Goal: Task Accomplishment & Management: Use online tool/utility

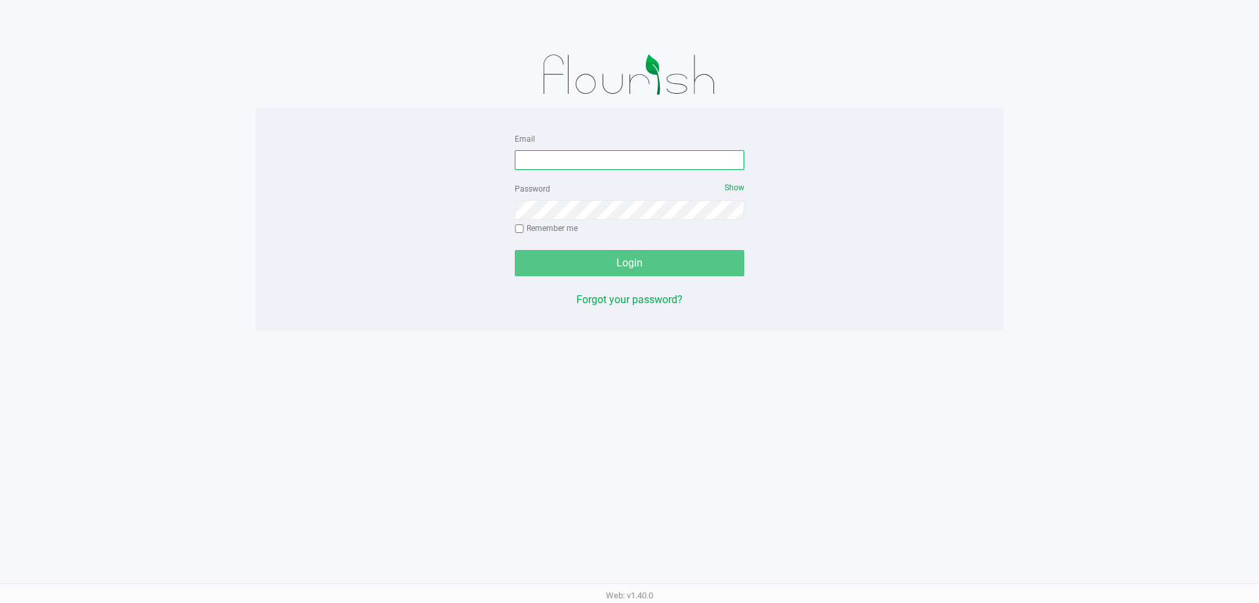
click at [578, 157] on input "Email" at bounding box center [630, 160] width 230 height 20
type input "[EMAIL_ADDRESS][DOMAIN_NAME]"
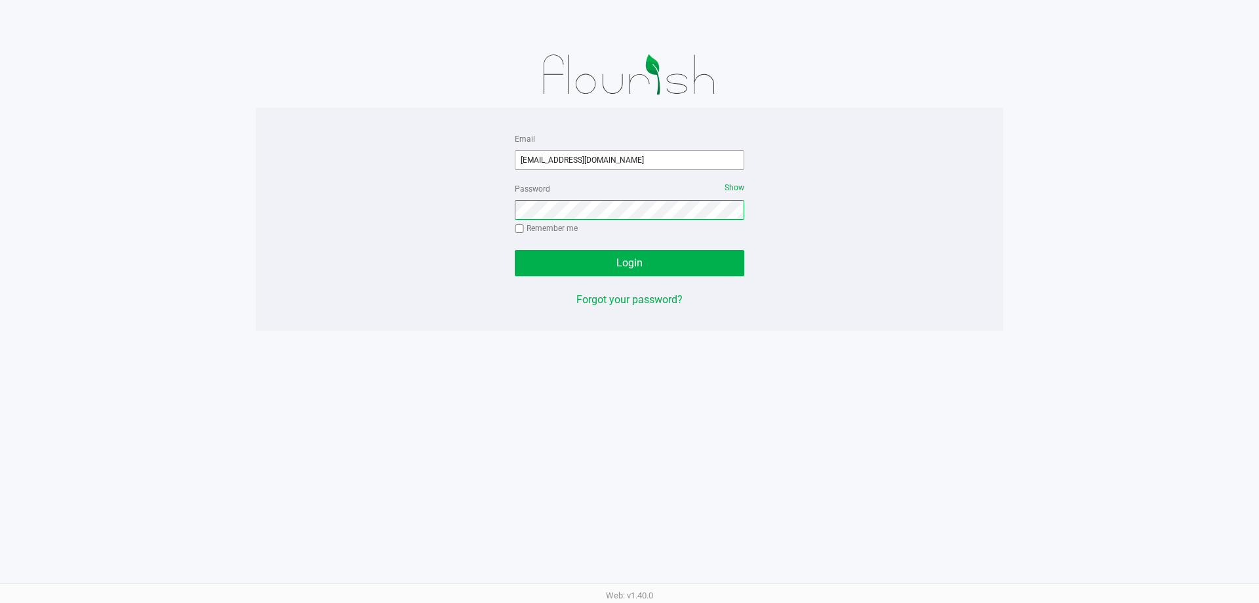
click at [515, 250] on button "Login" at bounding box center [630, 263] width 230 height 26
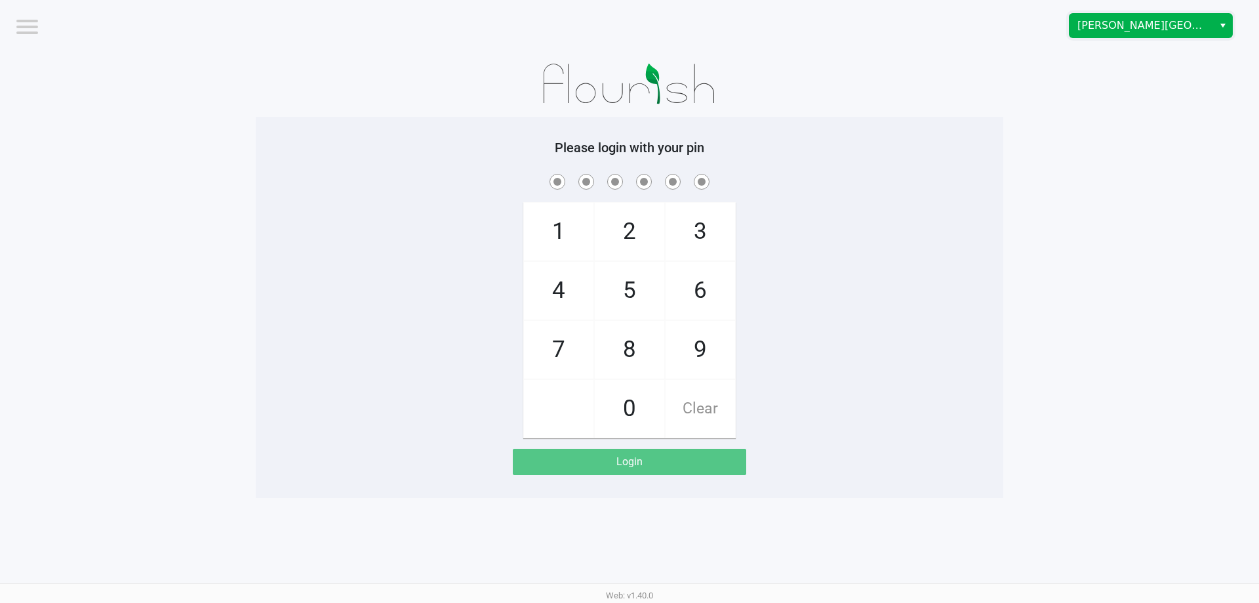
click at [1108, 22] on span "[PERSON_NAME][GEOGRAPHIC_DATA]" at bounding box center [1142, 26] width 128 height 16
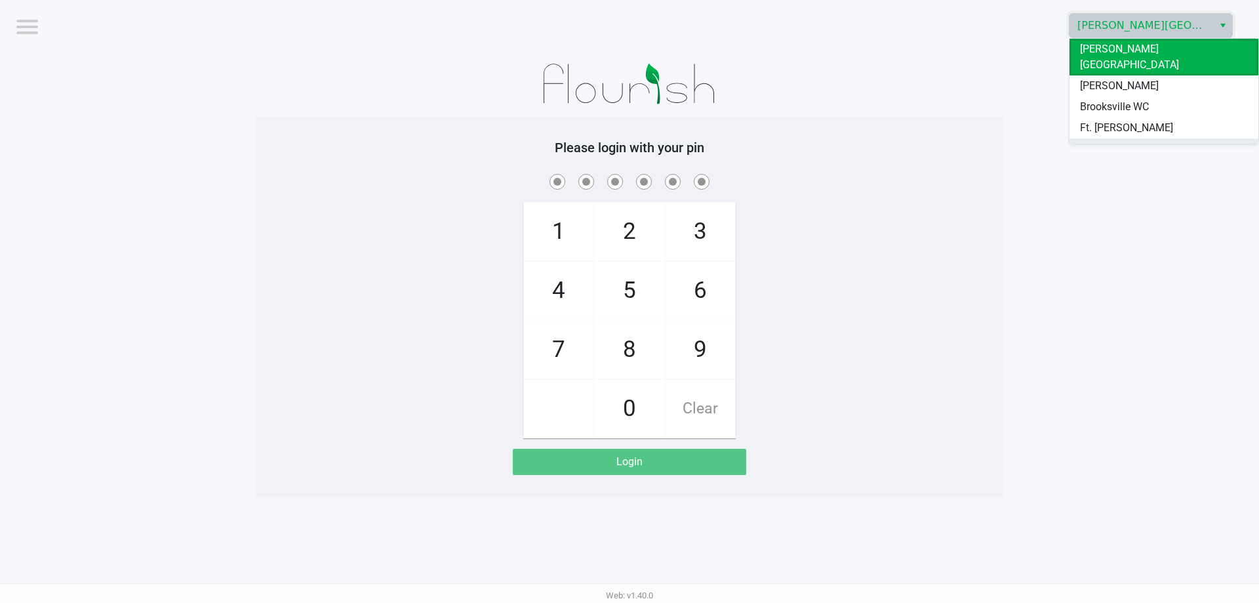
click at [1111, 141] on span "[GEOGRAPHIC_DATA]" at bounding box center [1129, 149] width 99 height 16
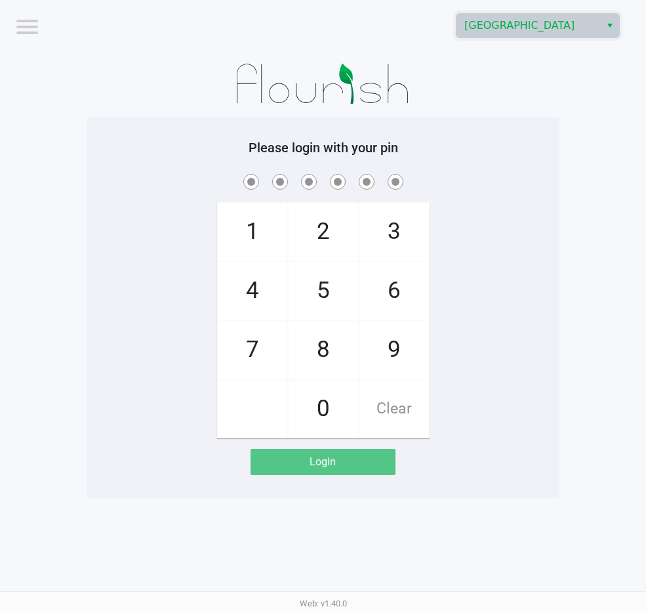
click at [255, 357] on span "7" at bounding box center [253, 350] width 70 height 58
checkbox input "true"
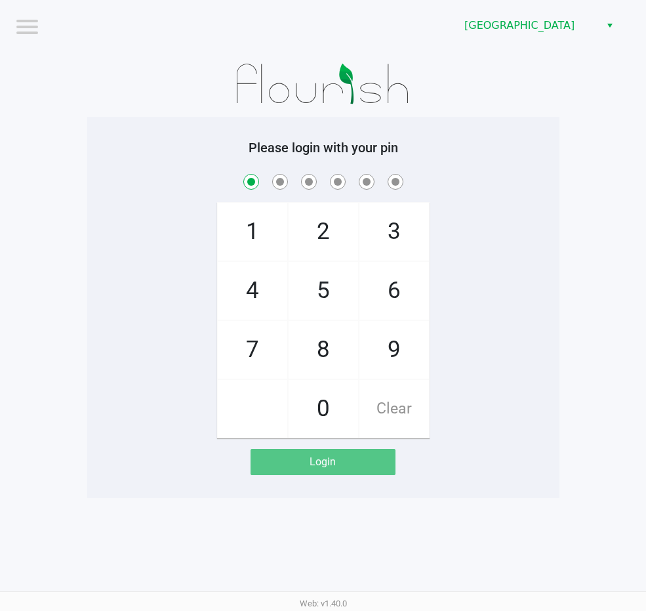
drag, startPoint x: 255, startPoint y: 357, endPoint x: 306, endPoint y: 321, distance: 62.1
click at [259, 355] on span "7" at bounding box center [253, 350] width 70 height 58
checkbox input "true"
click at [313, 313] on span "5" at bounding box center [324, 291] width 70 height 58
checkbox input "true"
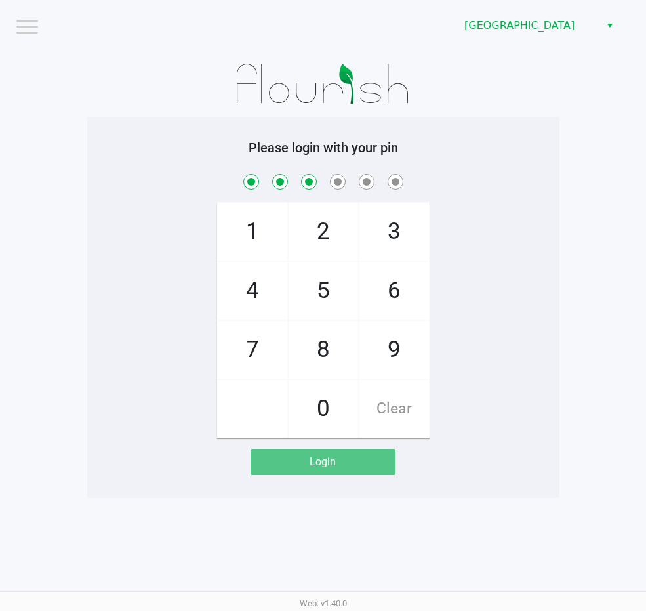
drag, startPoint x: 329, startPoint y: 353, endPoint x: 331, endPoint y: 395, distance: 42.0
click at [329, 354] on span "8" at bounding box center [324, 350] width 70 height 58
checkbox input "true"
click at [329, 405] on span "0" at bounding box center [324, 409] width 70 height 58
checkbox input "true"
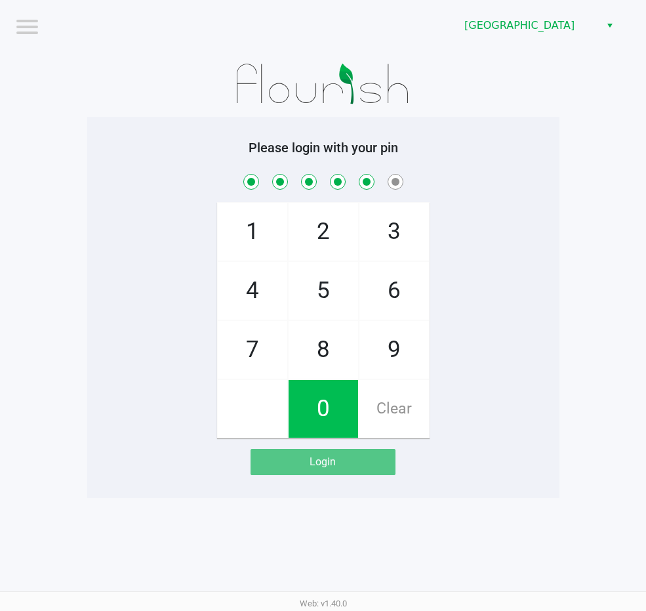
click at [329, 405] on span "0" at bounding box center [324, 409] width 70 height 58
checkbox input "true"
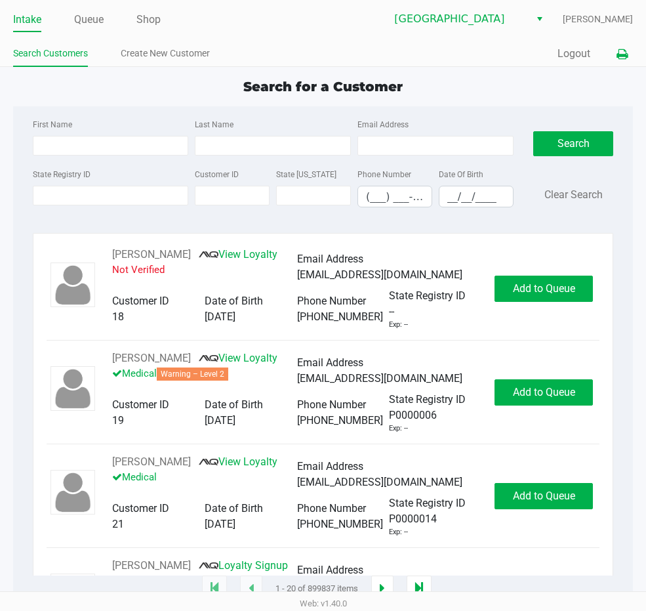
click at [623, 58] on icon at bounding box center [621, 54] width 11 height 9
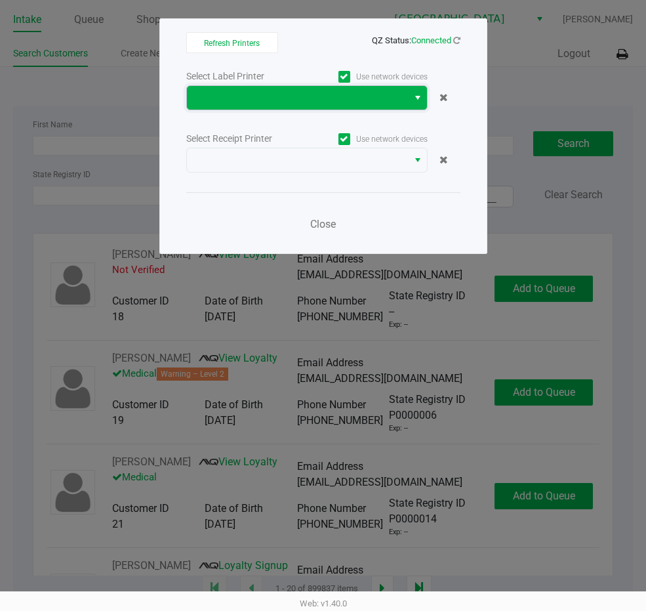
click at [391, 106] on span at bounding box center [297, 98] width 221 height 24
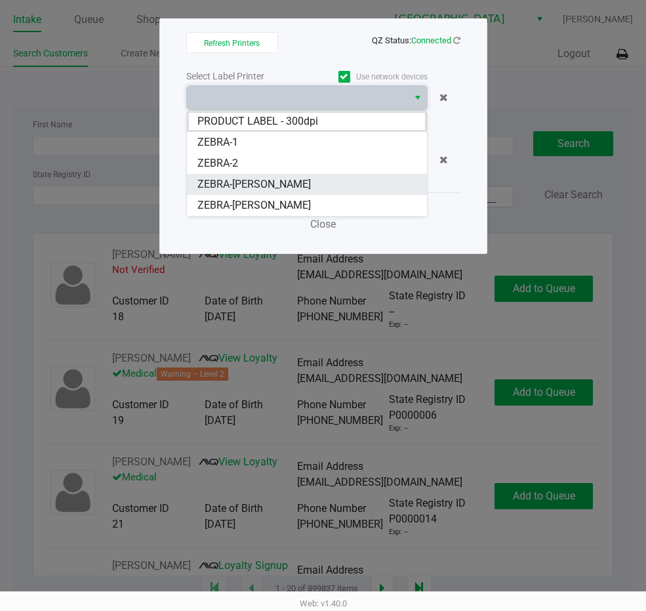
click at [289, 188] on span "ZEBRA-[PERSON_NAME]" at bounding box center [253, 184] width 113 height 16
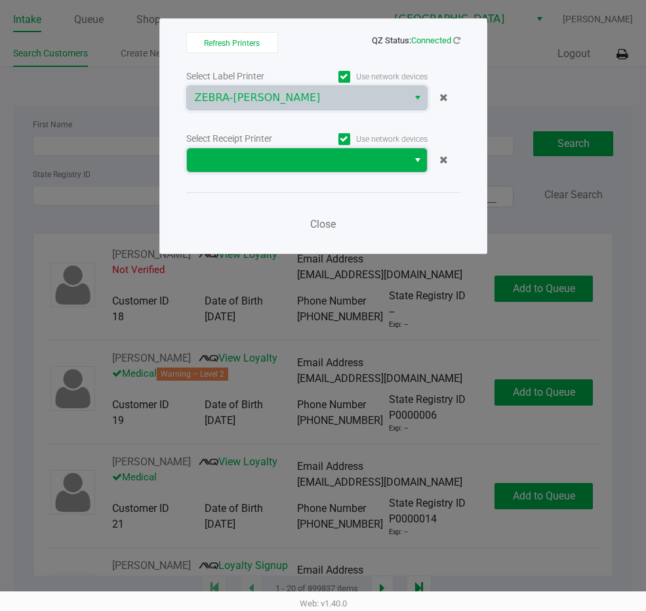
click at [378, 163] on span at bounding box center [297, 160] width 205 height 16
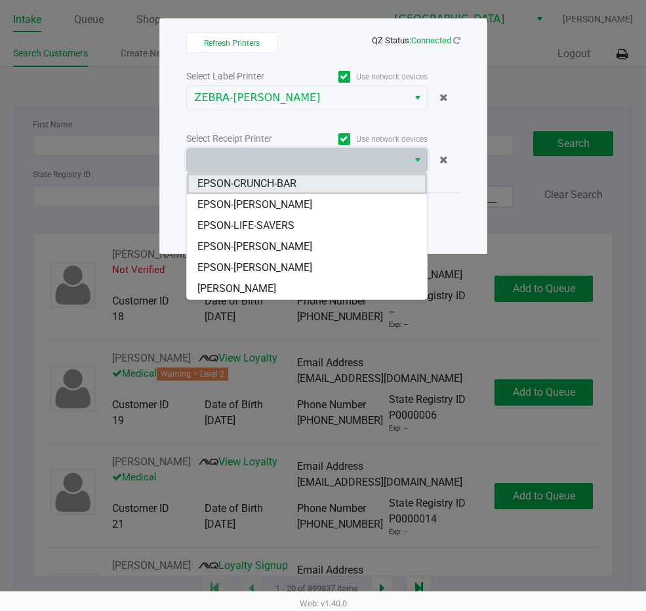
click at [302, 182] on li "EPSON-CRUNCH-BAR" at bounding box center [307, 183] width 240 height 21
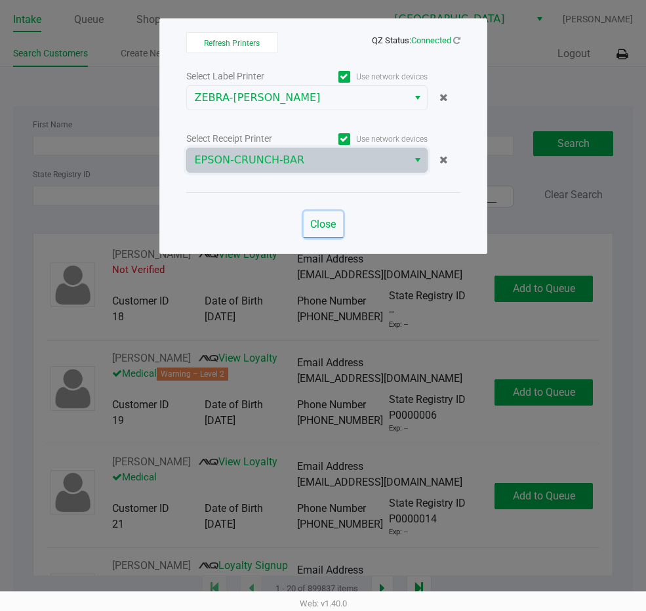
click at [331, 229] on span "Close" at bounding box center [323, 224] width 26 height 12
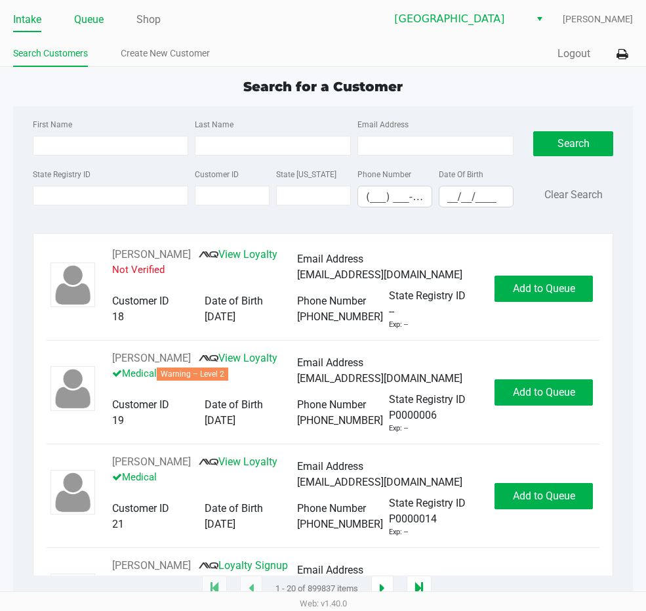
click at [99, 19] on link "Queue" at bounding box center [89, 19] width 30 height 18
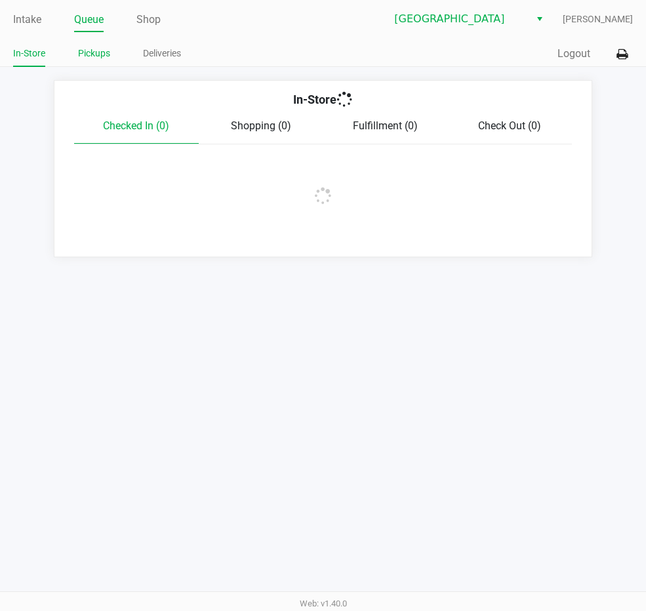
click at [107, 56] on link "Pickups" at bounding box center [94, 53] width 32 height 16
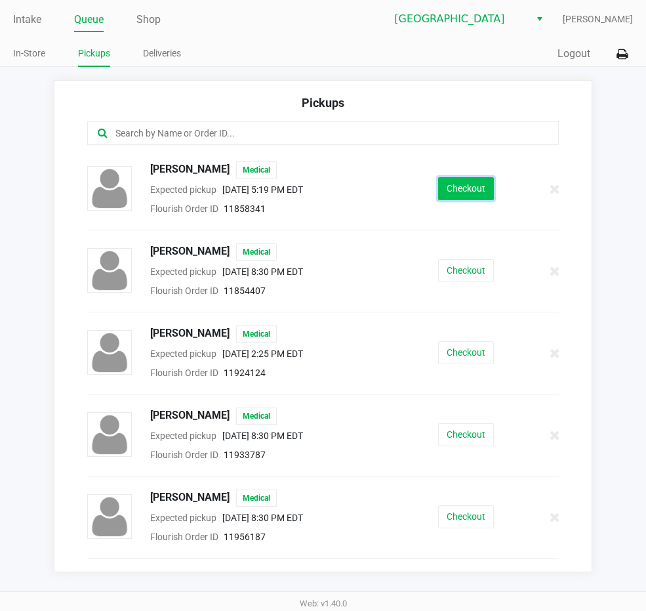
click at [466, 193] on button "Checkout" at bounding box center [466, 188] width 56 height 23
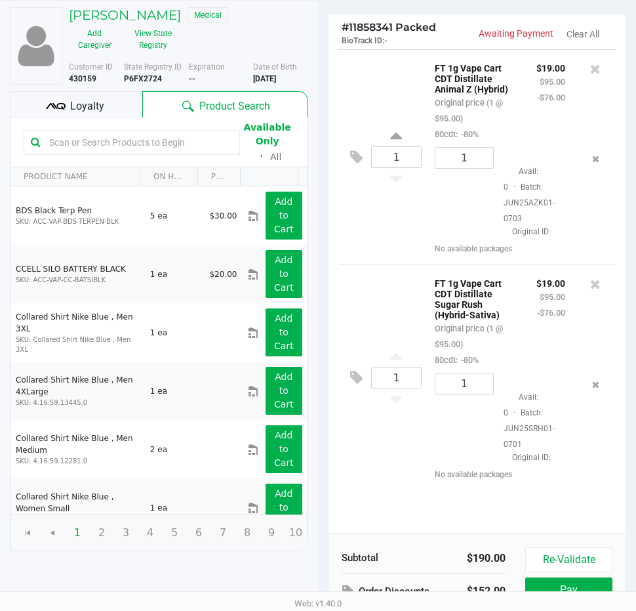
scroll to position [164, 0]
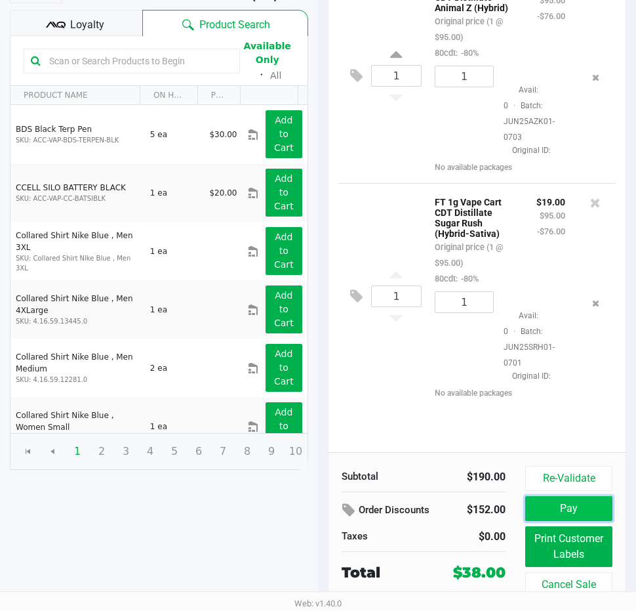
click at [582, 496] on button "Pay" at bounding box center [568, 508] width 87 height 25
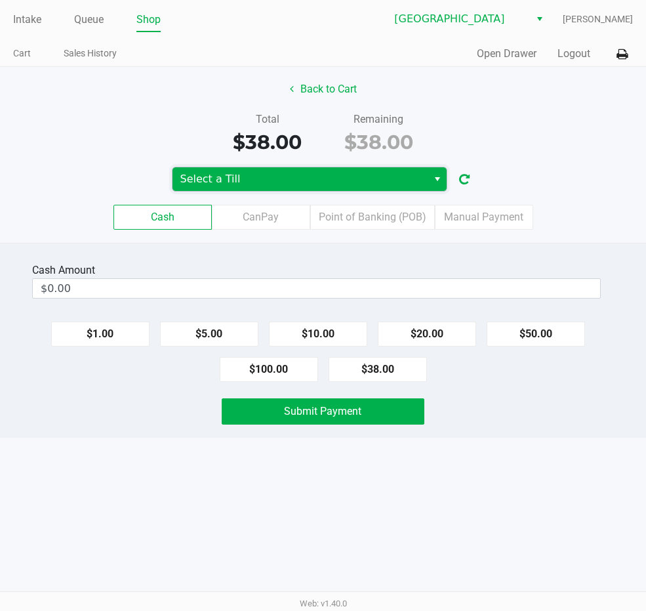
click at [416, 181] on span "Select a Till" at bounding box center [299, 179] width 239 height 16
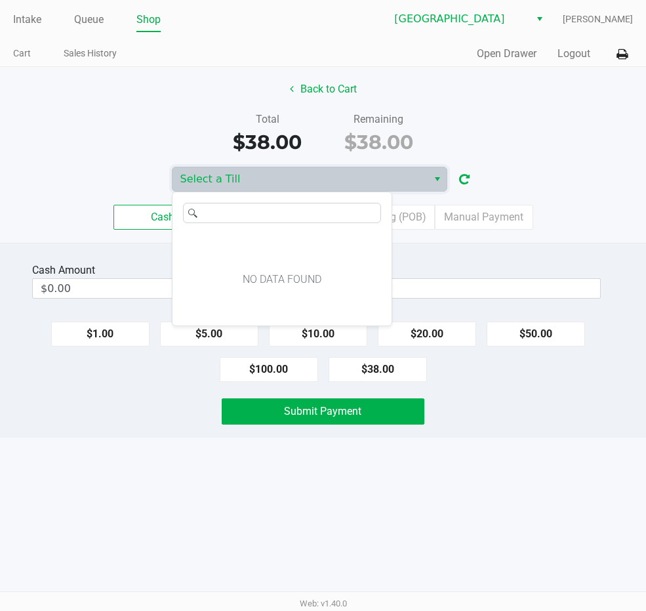
click at [478, 66] on div "Quick Sale Open Drawer Logout" at bounding box center [478, 54] width 310 height 24
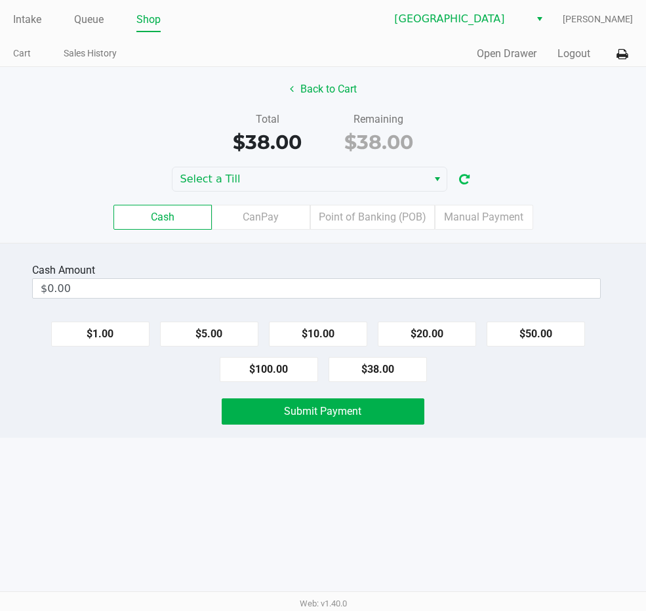
click at [468, 180] on icon "button" at bounding box center [464, 179] width 10 height 9
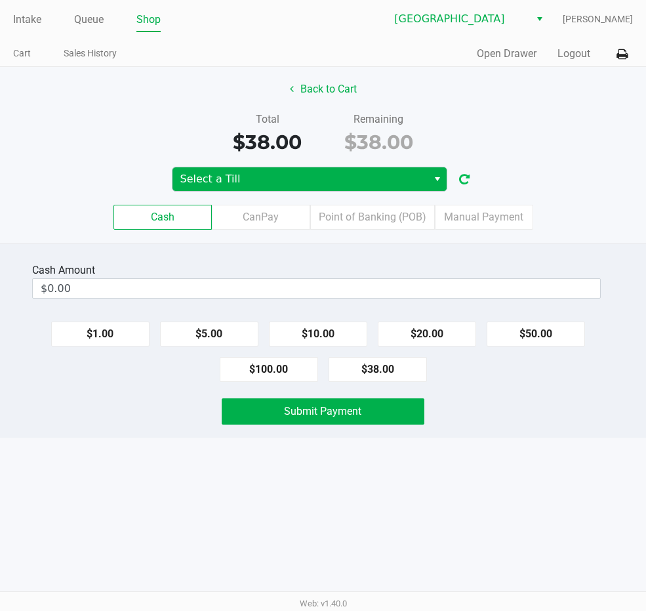
click at [439, 176] on span "Select" at bounding box center [437, 179] width 10 height 16
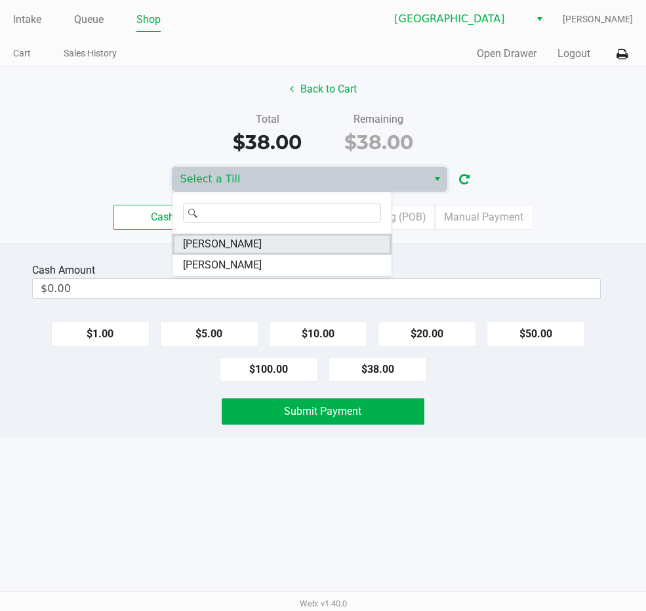
click at [309, 241] on li "VAN-MORRISON" at bounding box center [281, 243] width 219 height 21
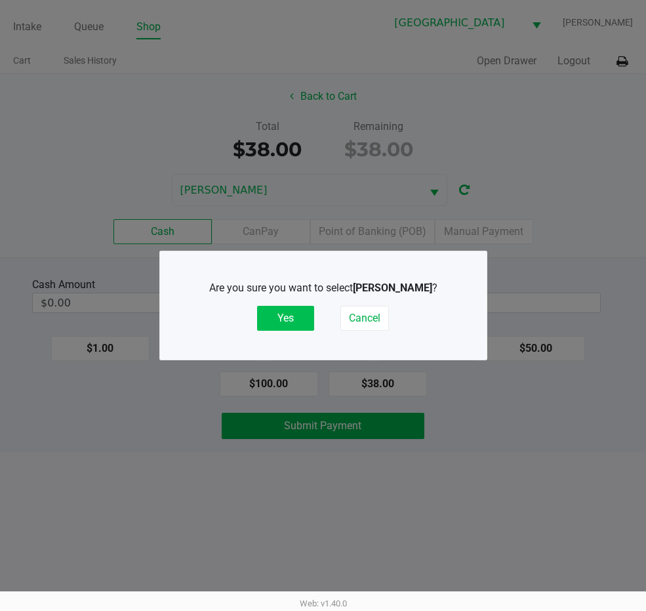
click at [296, 315] on button "Yes" at bounding box center [285, 318] width 57 height 25
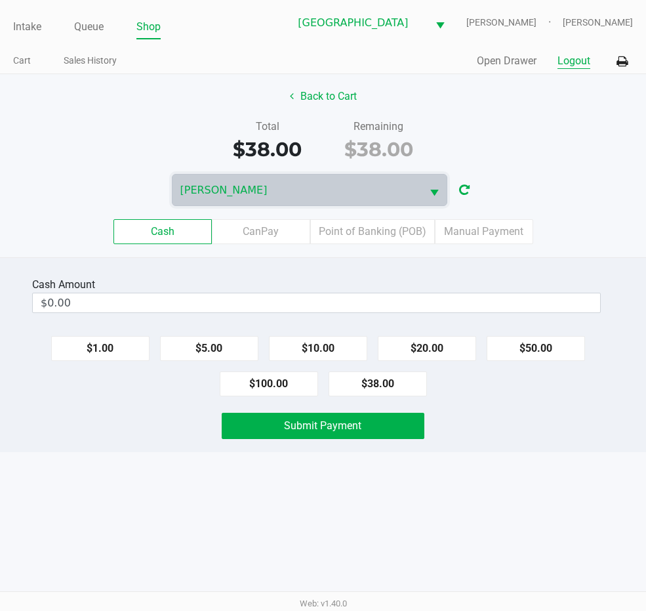
click at [576, 62] on button "Logout" at bounding box center [573, 61] width 33 height 16
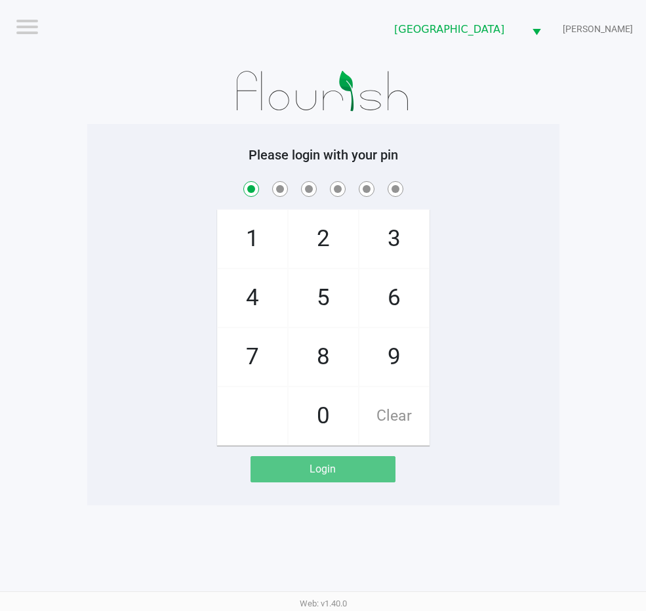
checkbox input "true"
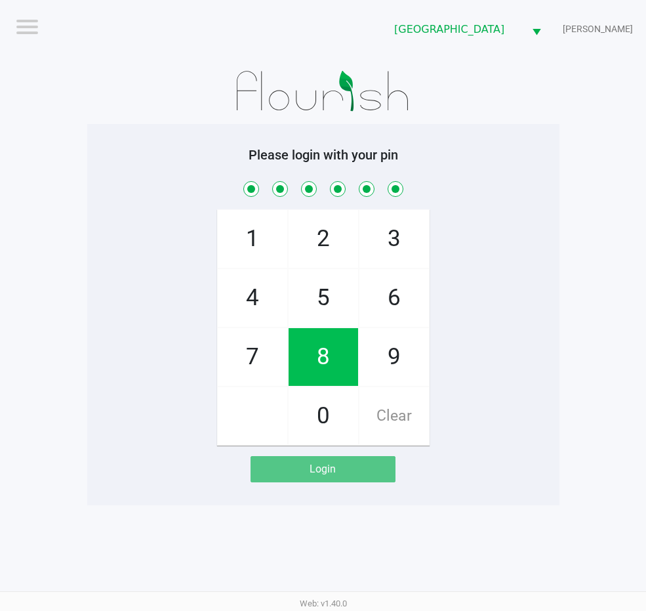
checkbox input "true"
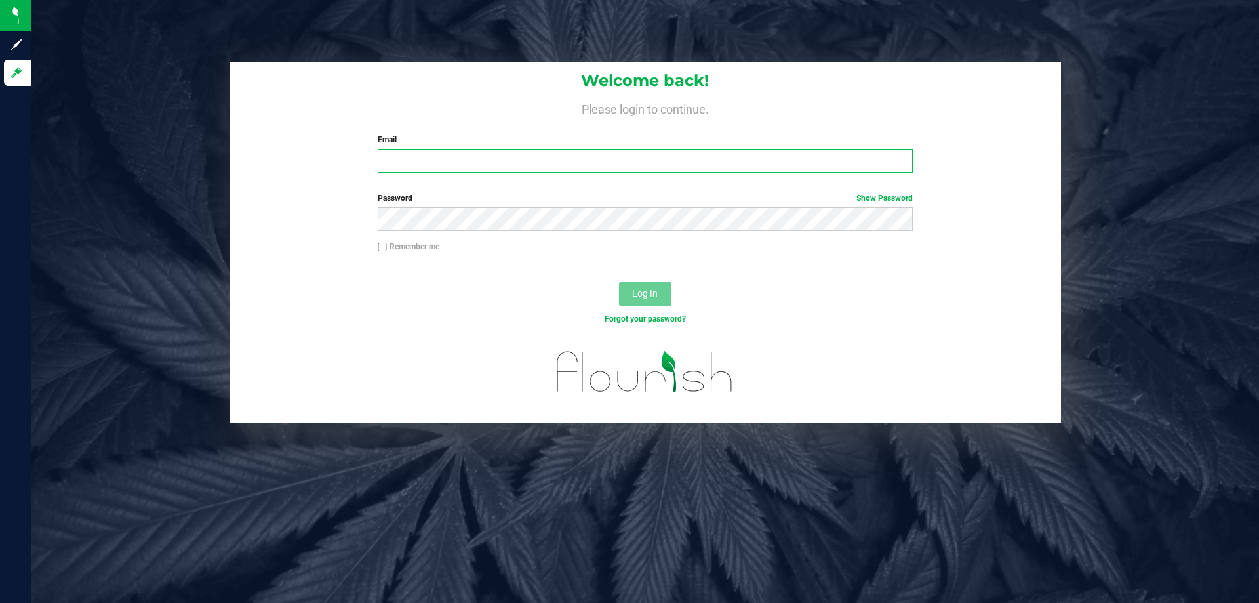
click at [435, 155] on input "Email" at bounding box center [645, 161] width 534 height 24
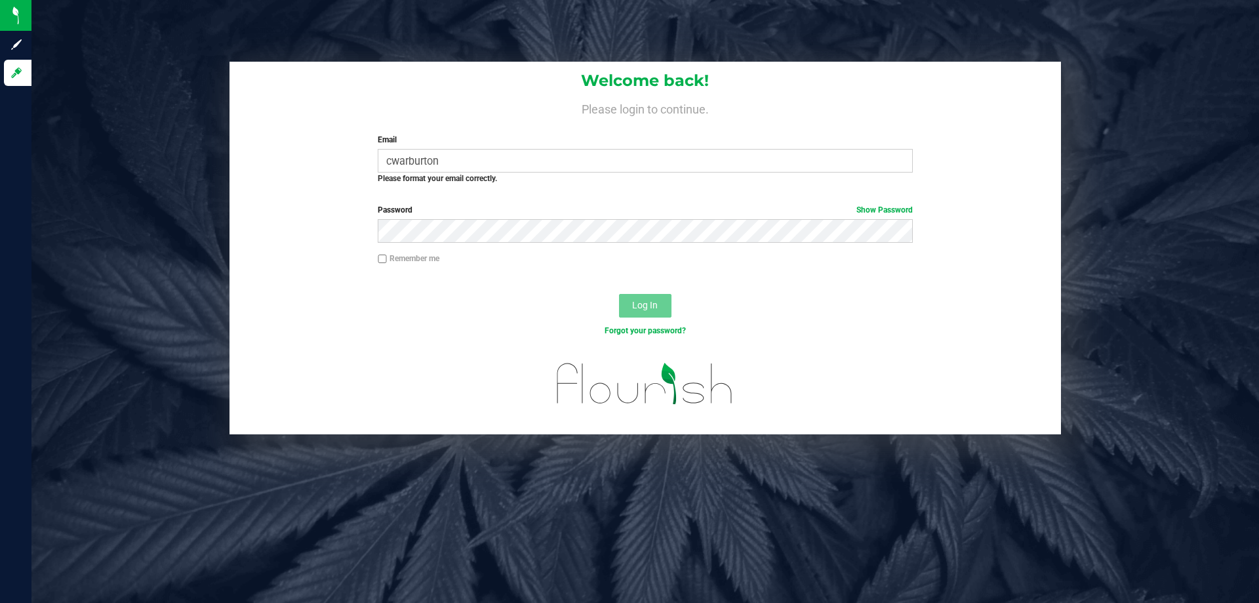
click at [876, 134] on label "Email" at bounding box center [645, 140] width 534 height 12
click at [876, 149] on input "cwarburton" at bounding box center [645, 161] width 534 height 24
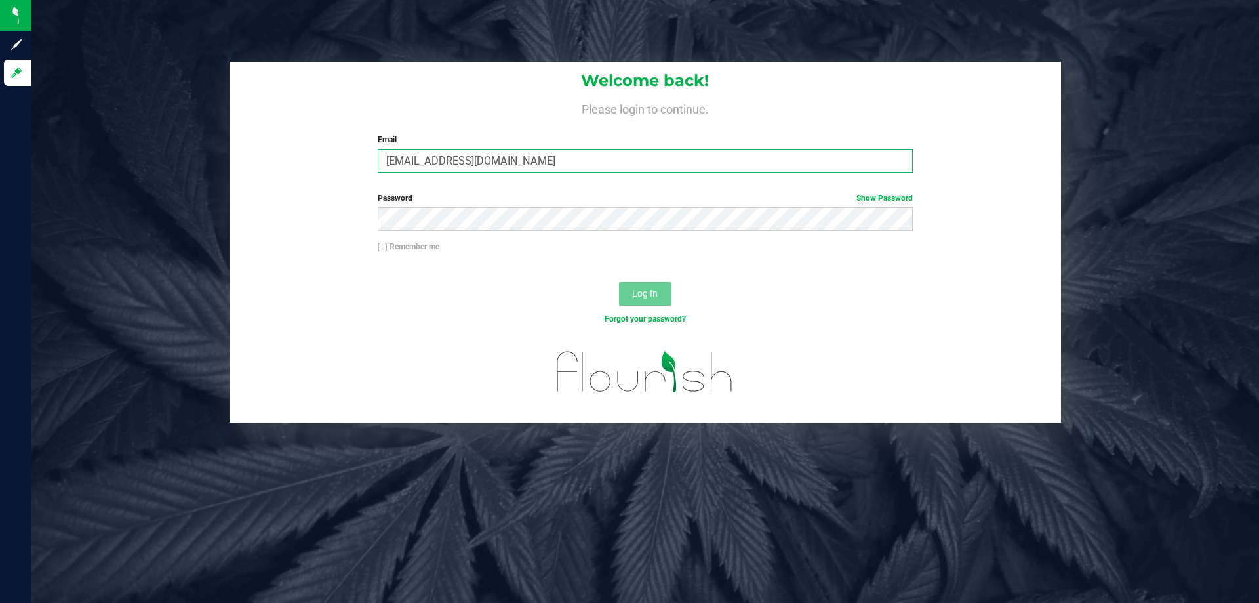
type input "[EMAIL_ADDRESS][DOMAIN_NAME]"
click at [645, 297] on span "Log In" at bounding box center [645, 293] width 26 height 10
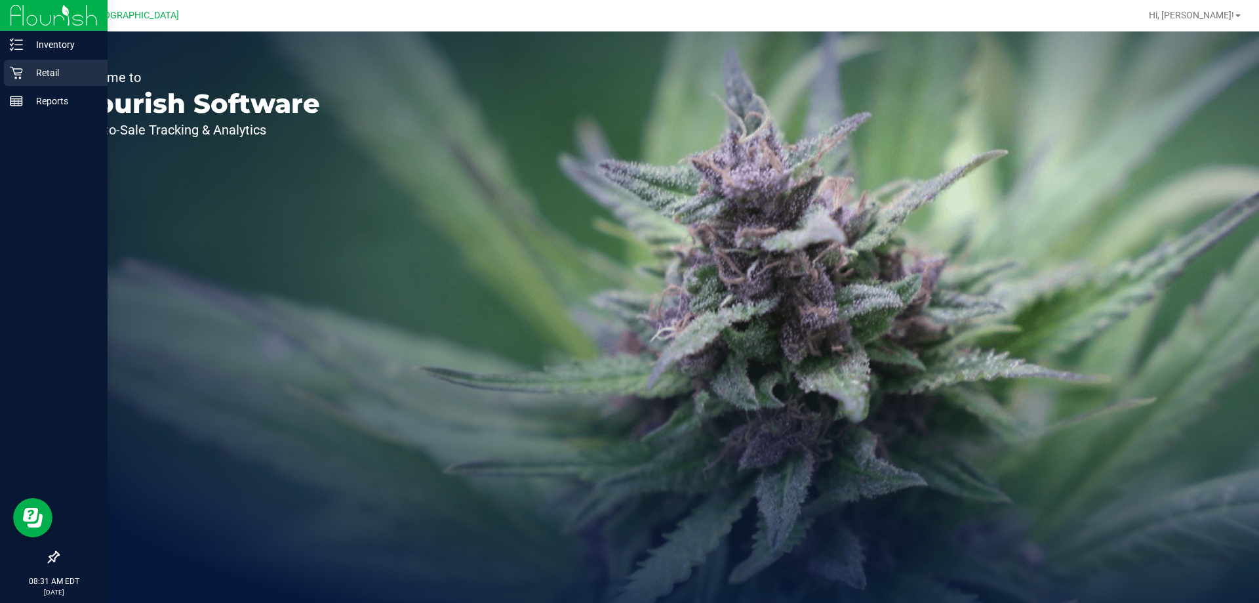
click at [30, 67] on p "Retail" at bounding box center [62, 73] width 79 height 16
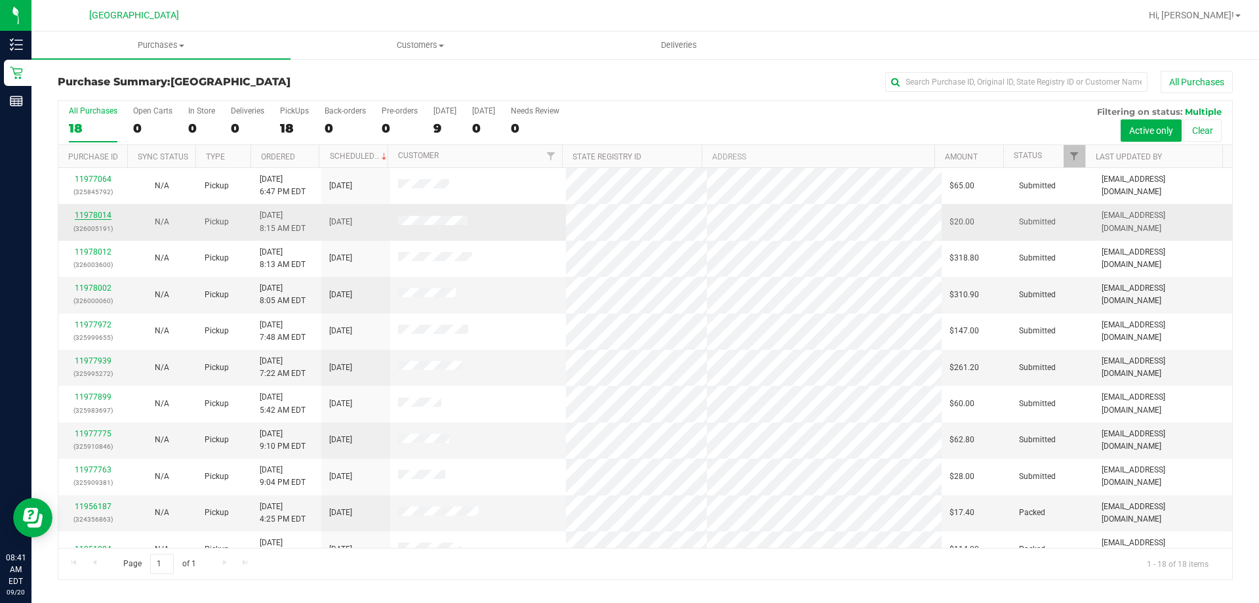
click at [88, 213] on link "11978014" at bounding box center [93, 215] width 37 height 9
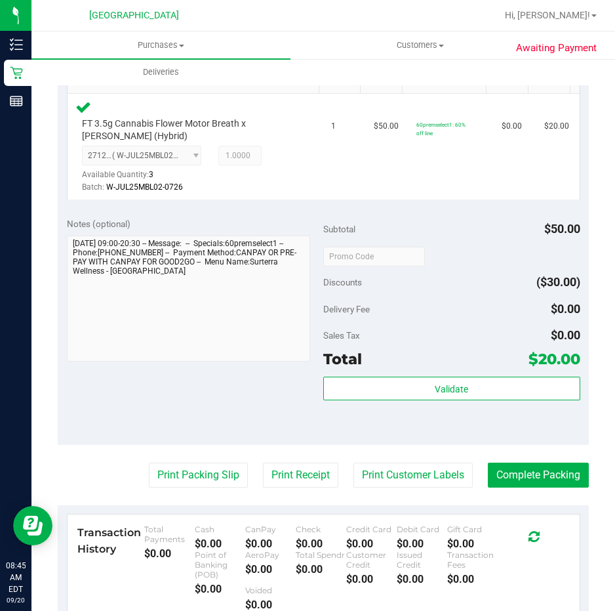
scroll to position [328, 0]
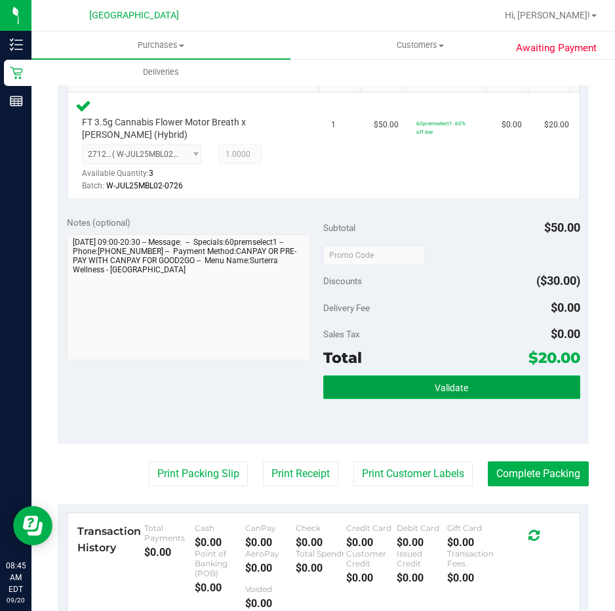
click at [512, 390] on button "Validate" at bounding box center [451, 387] width 257 height 24
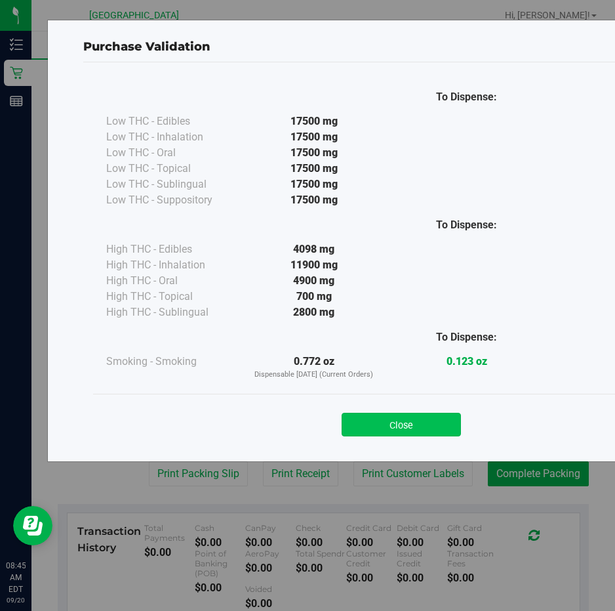
click at [418, 420] on button "Close" at bounding box center [401, 425] width 119 height 24
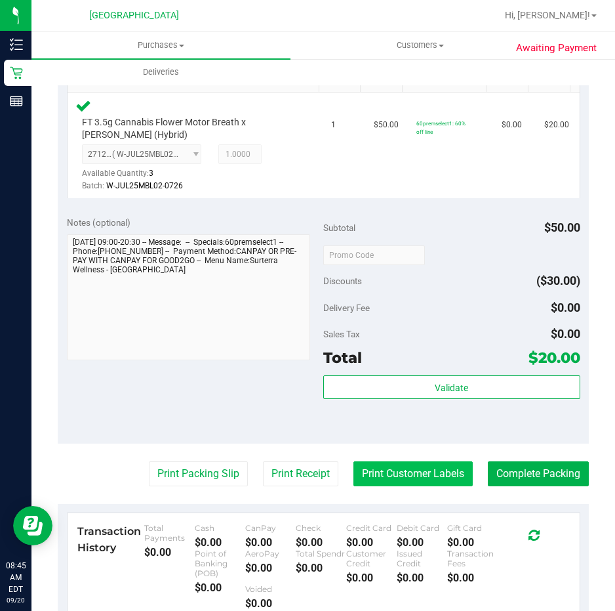
click at [409, 475] on button "Print Customer Labels" at bounding box center [412, 473] width 119 height 25
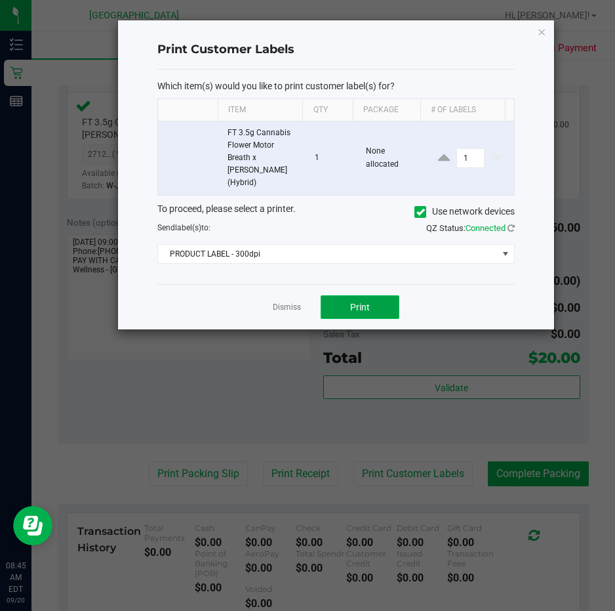
click at [342, 295] on button "Print" at bounding box center [360, 307] width 79 height 24
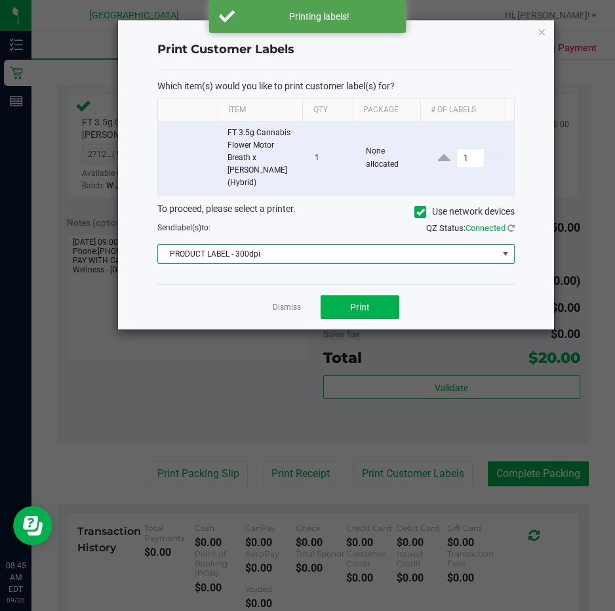
click at [507, 249] on span at bounding box center [505, 254] width 10 height 10
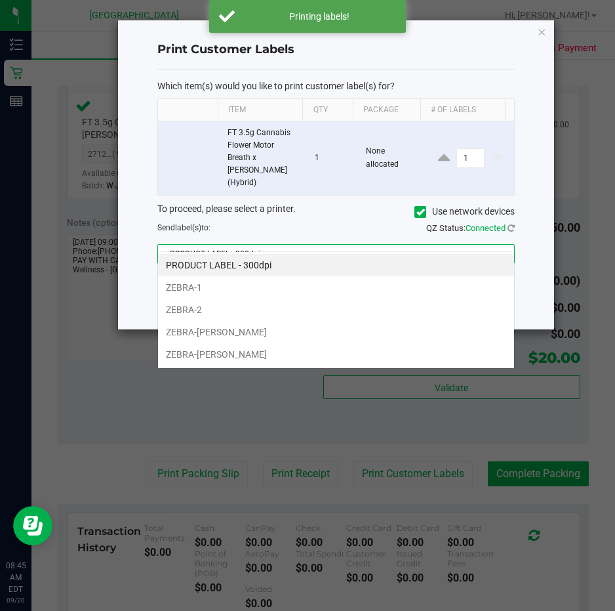
scroll to position [20, 357]
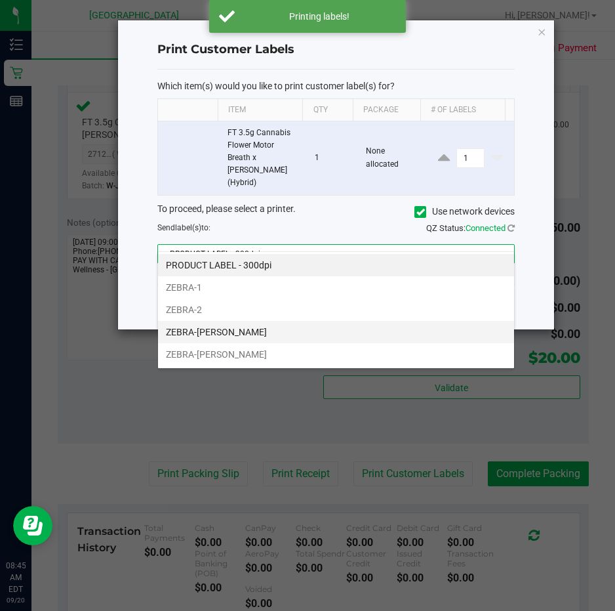
click at [279, 325] on li "ZEBRA-[PERSON_NAME]" at bounding box center [336, 332] width 356 height 22
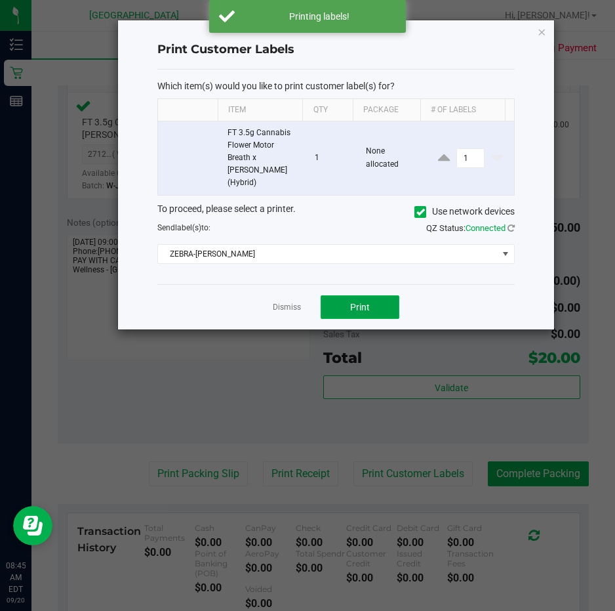
click at [369, 302] on span "Print" at bounding box center [360, 307] width 20 height 10
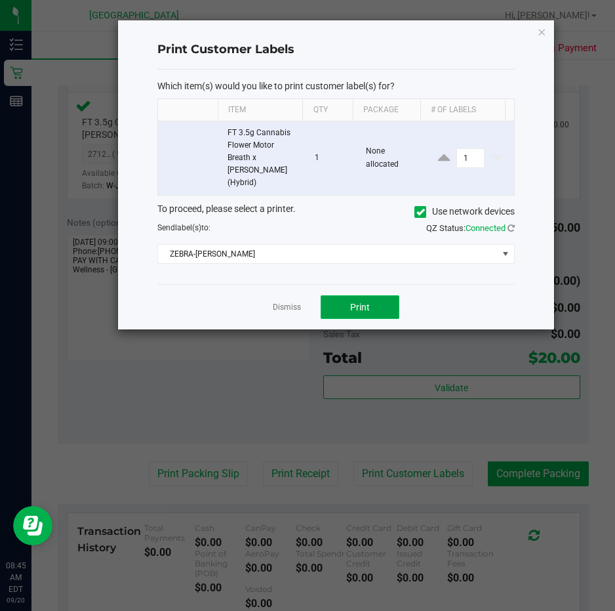
click at [357, 295] on button "Print" at bounding box center [360, 307] width 79 height 24
click at [355, 302] on span "Print" at bounding box center [360, 307] width 20 height 10
click at [344, 300] on button "Print" at bounding box center [360, 307] width 79 height 24
click at [342, 295] on button "Print" at bounding box center [360, 307] width 79 height 24
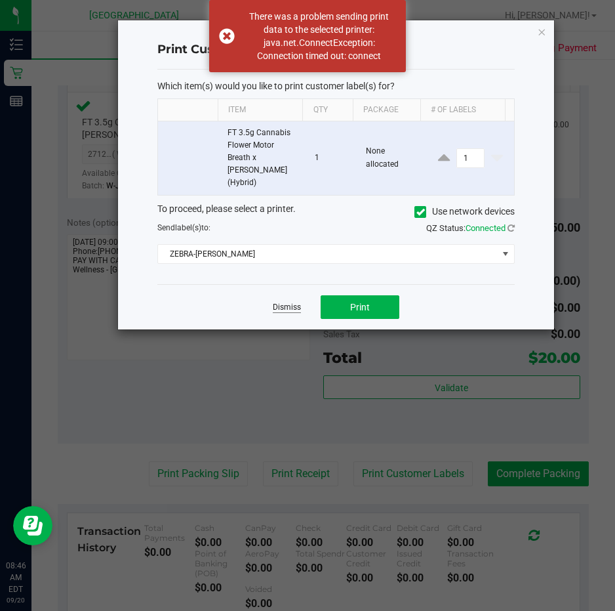
click at [294, 302] on link "Dismiss" at bounding box center [287, 307] width 28 height 11
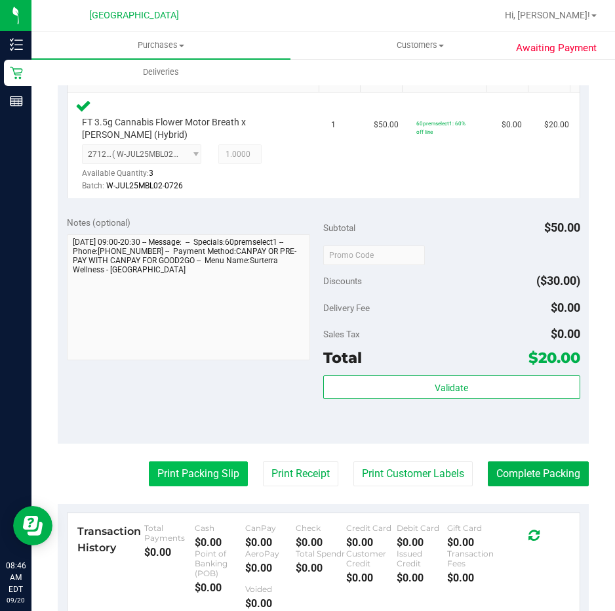
click at [163, 462] on button "Print Packing Slip" at bounding box center [198, 473] width 99 height 25
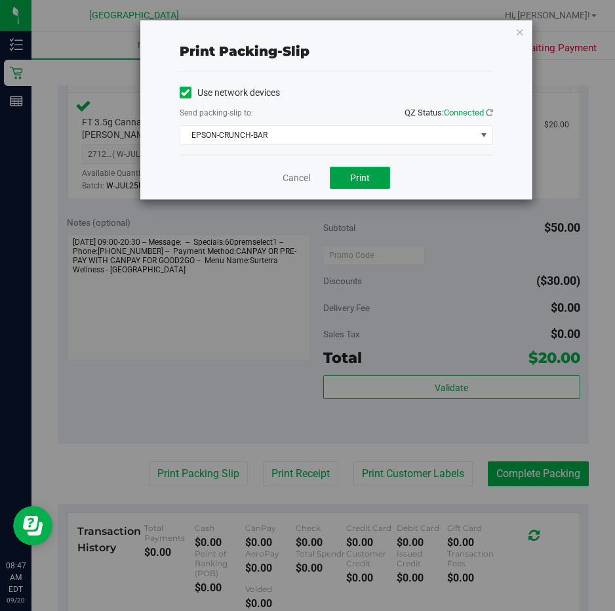
click at [352, 183] on button "Print" at bounding box center [360, 178] width 60 height 22
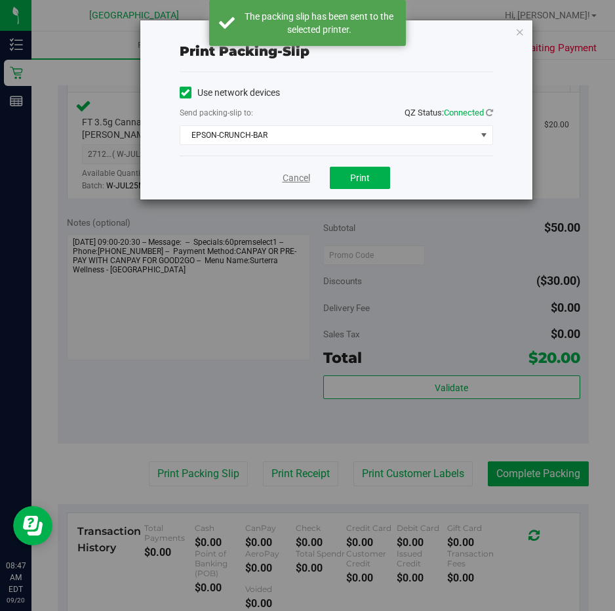
click at [299, 180] on link "Cancel" at bounding box center [297, 178] width 28 height 14
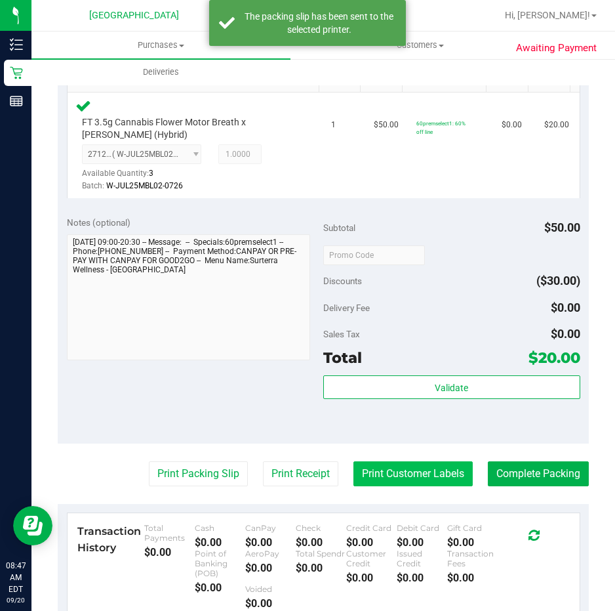
click at [403, 479] on button "Print Customer Labels" at bounding box center [412, 473] width 119 height 25
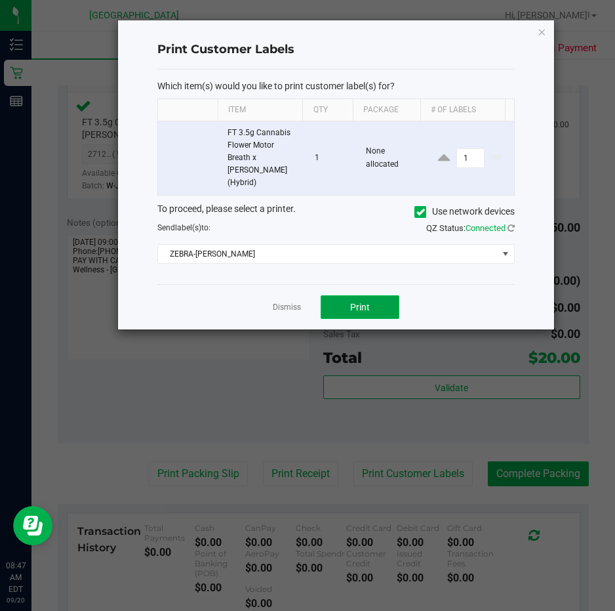
click at [351, 295] on button "Print" at bounding box center [360, 307] width 79 height 24
click at [283, 302] on link "Dismiss" at bounding box center [287, 307] width 28 height 11
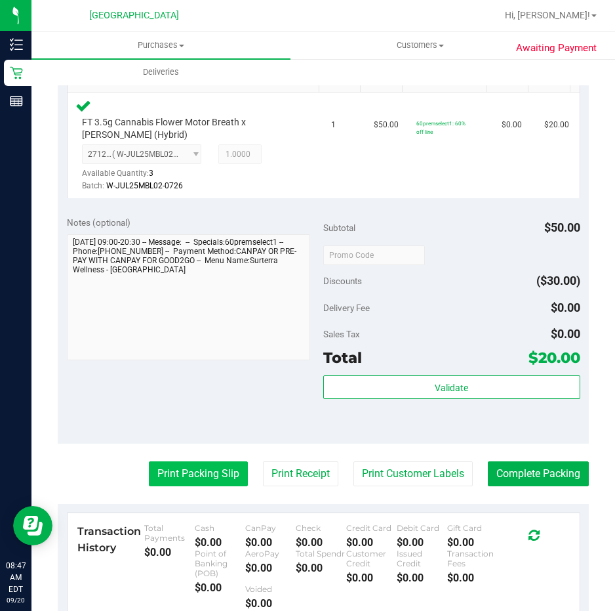
click at [176, 474] on button "Print Packing Slip" at bounding box center [198, 473] width 99 height 25
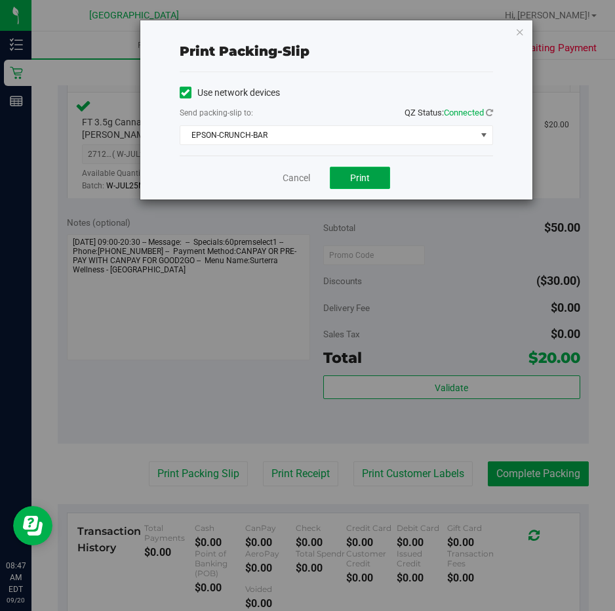
click at [367, 176] on span "Print" at bounding box center [360, 177] width 20 height 10
click at [298, 181] on link "Cancel" at bounding box center [297, 178] width 28 height 14
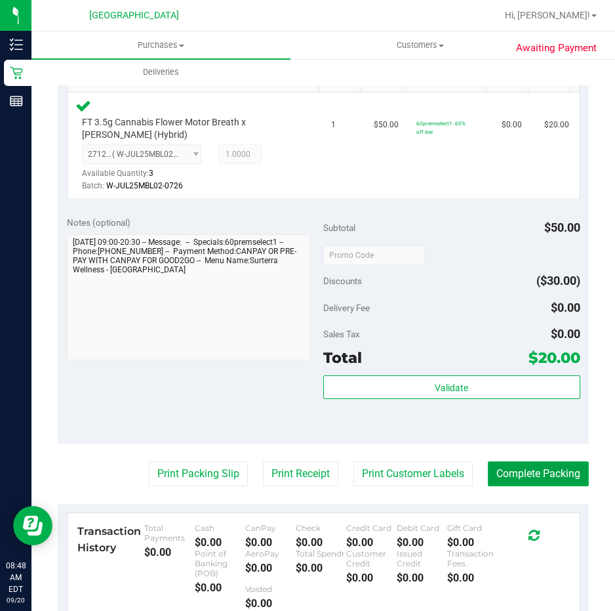
click at [524, 470] on button "Complete Packing" at bounding box center [538, 473] width 101 height 25
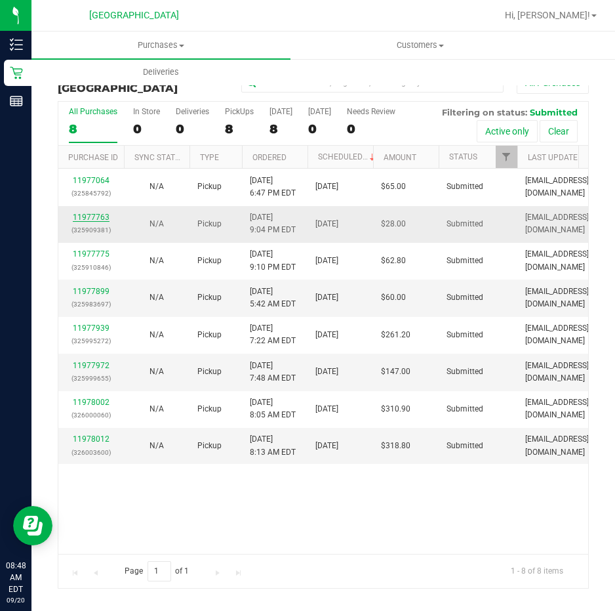
click at [85, 213] on link "11977763" at bounding box center [91, 216] width 37 height 9
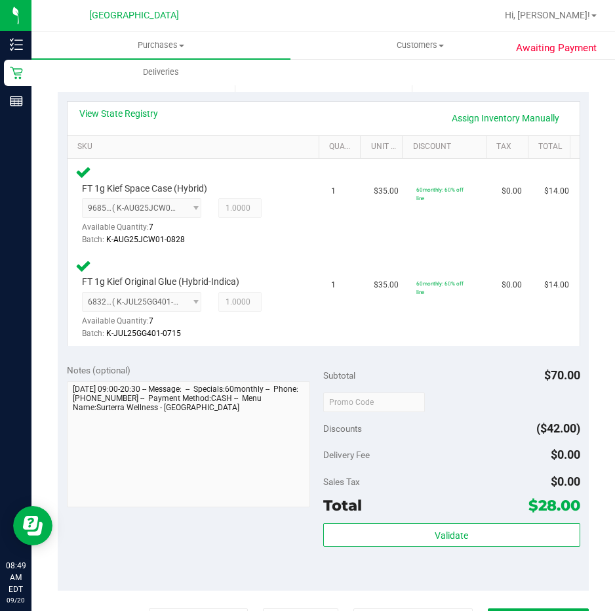
scroll to position [262, 0]
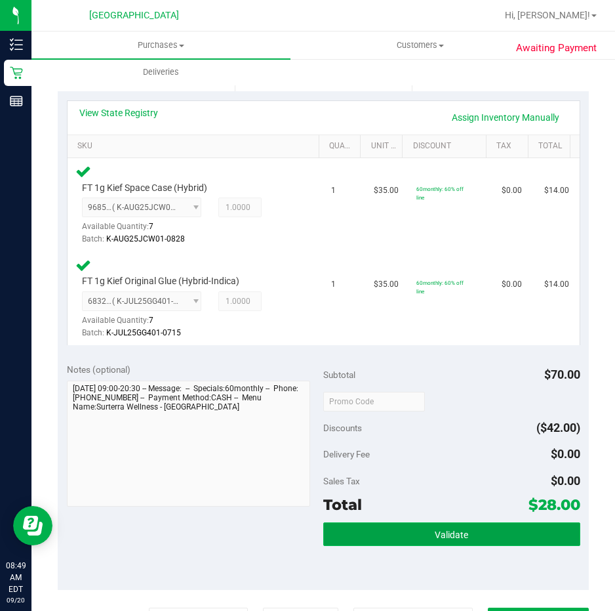
click at [418, 534] on button "Validate" at bounding box center [451, 534] width 257 height 24
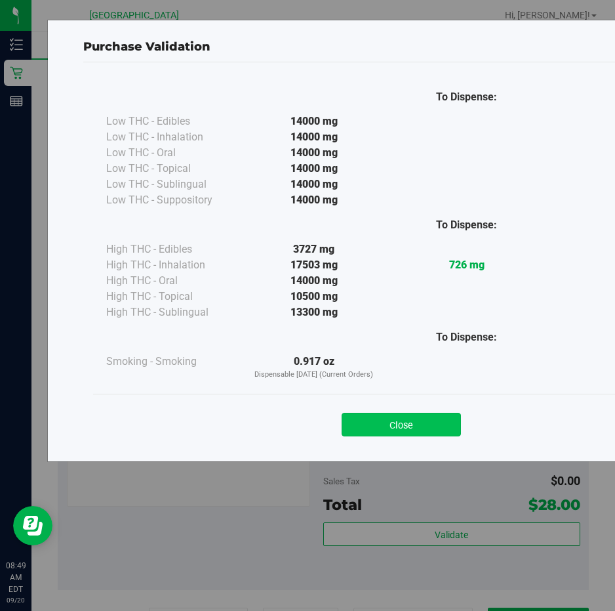
click at [425, 435] on button "Close" at bounding box center [401, 425] width 119 height 24
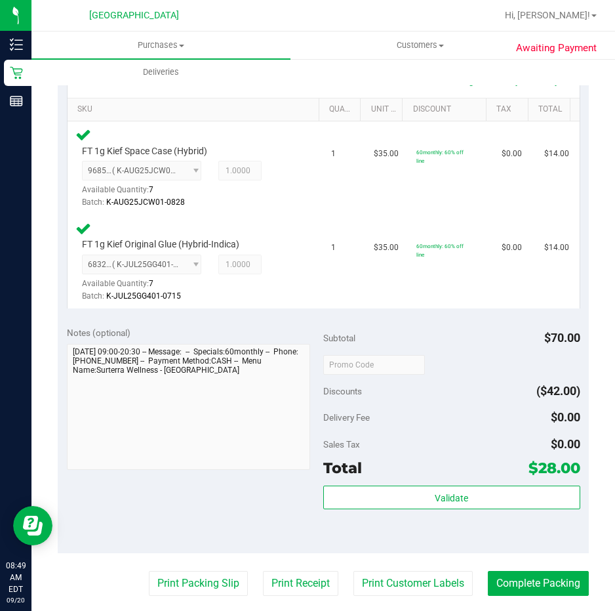
scroll to position [328, 0]
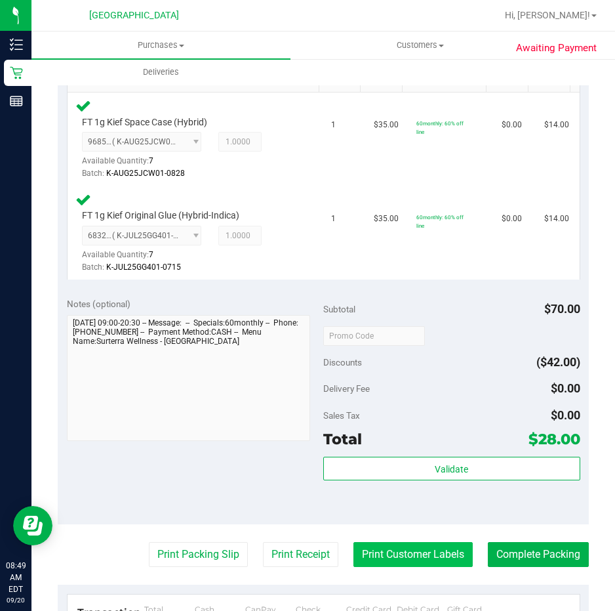
click at [414, 555] on button "Print Customer Labels" at bounding box center [412, 554] width 119 height 25
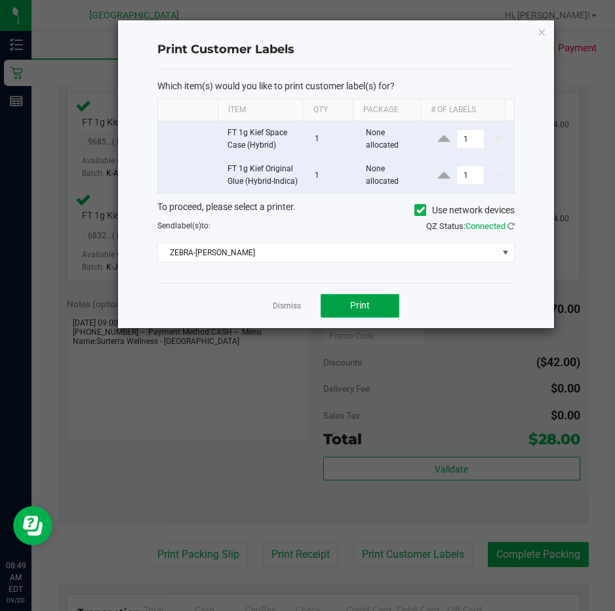
click at [376, 317] on button "Print" at bounding box center [360, 306] width 79 height 24
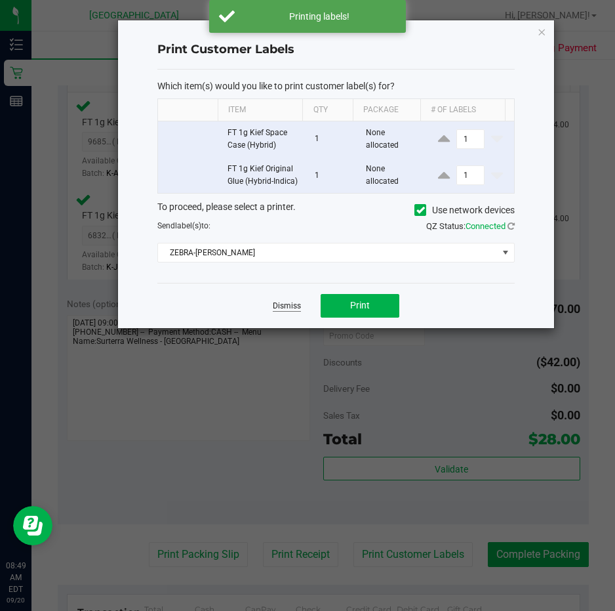
click at [285, 312] on link "Dismiss" at bounding box center [287, 305] width 28 height 11
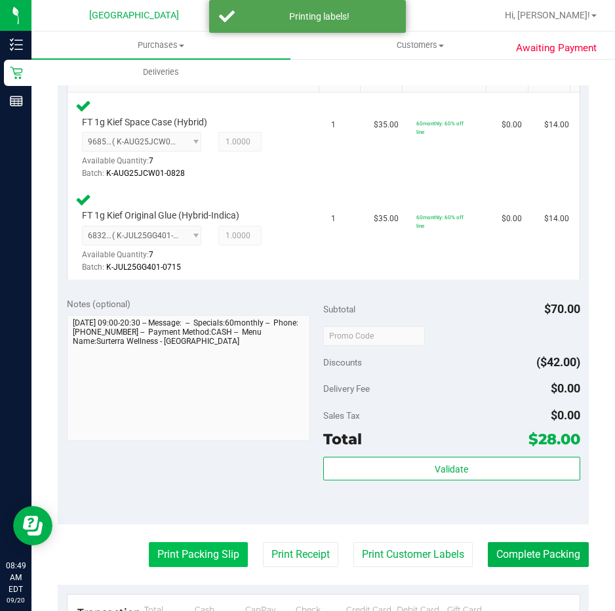
click at [207, 554] on button "Print Packing Slip" at bounding box center [198, 554] width 99 height 25
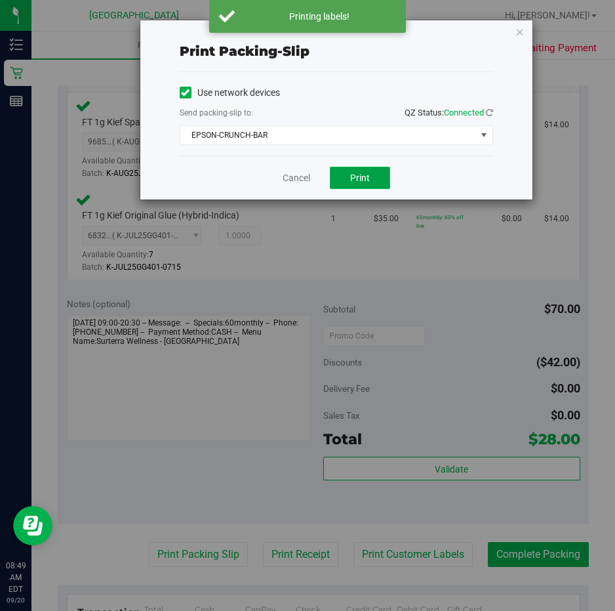
click at [347, 167] on button "Print" at bounding box center [360, 178] width 60 height 22
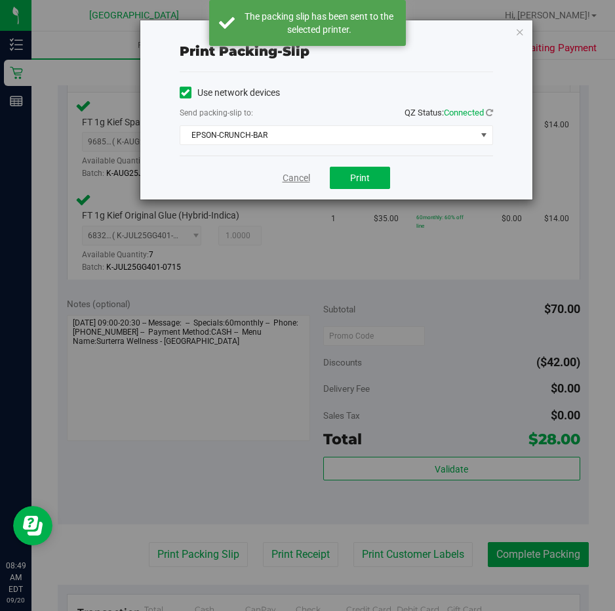
click at [294, 177] on link "Cancel" at bounding box center [297, 178] width 28 height 14
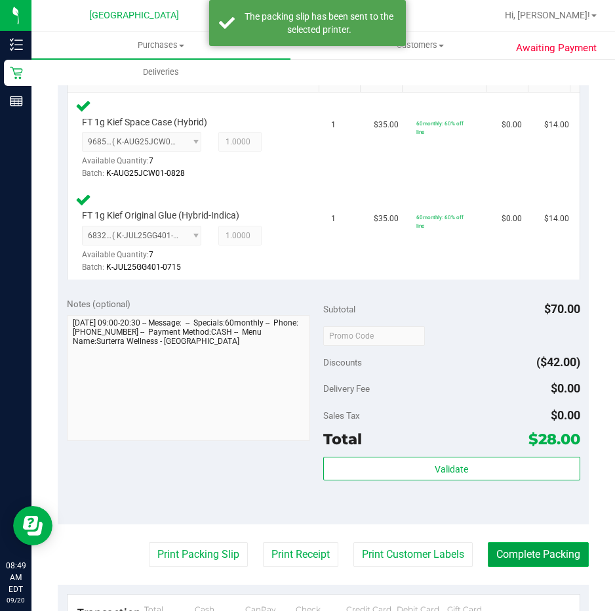
click at [508, 555] on button "Complete Packing" at bounding box center [538, 554] width 101 height 25
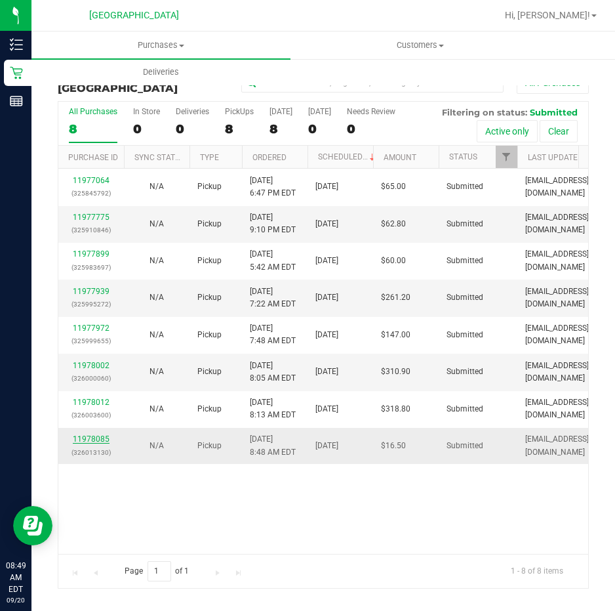
click at [101, 434] on link "11978085" at bounding box center [91, 438] width 37 height 9
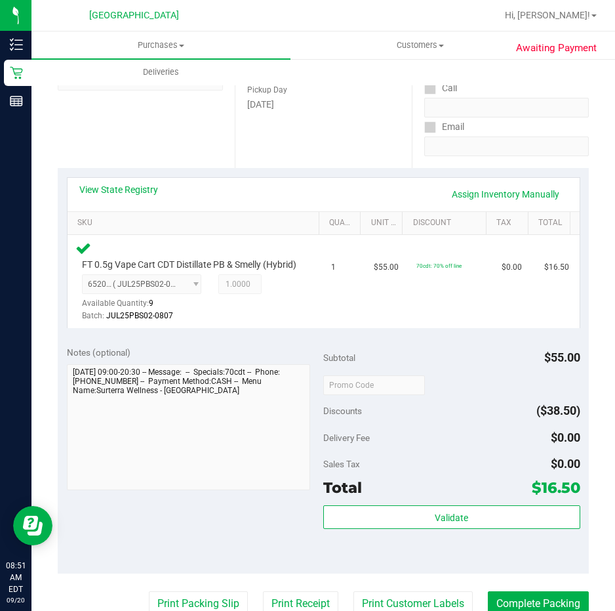
scroll to position [197, 0]
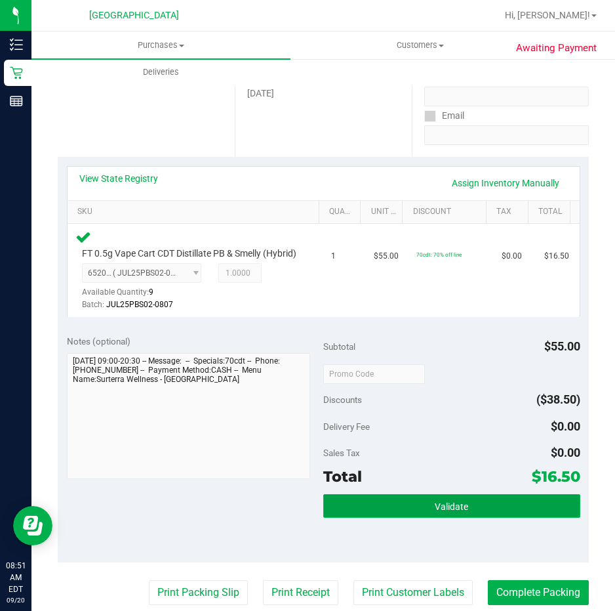
click at [406, 512] on button "Validate" at bounding box center [451, 506] width 257 height 24
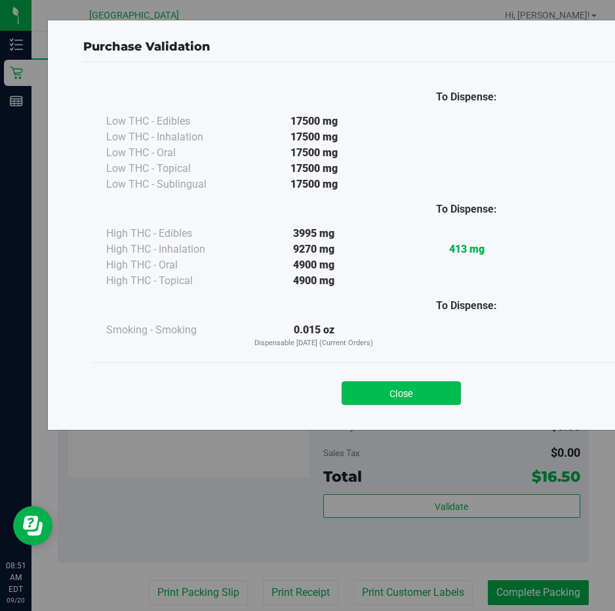
click at [400, 394] on button "Close" at bounding box center [401, 393] width 119 height 24
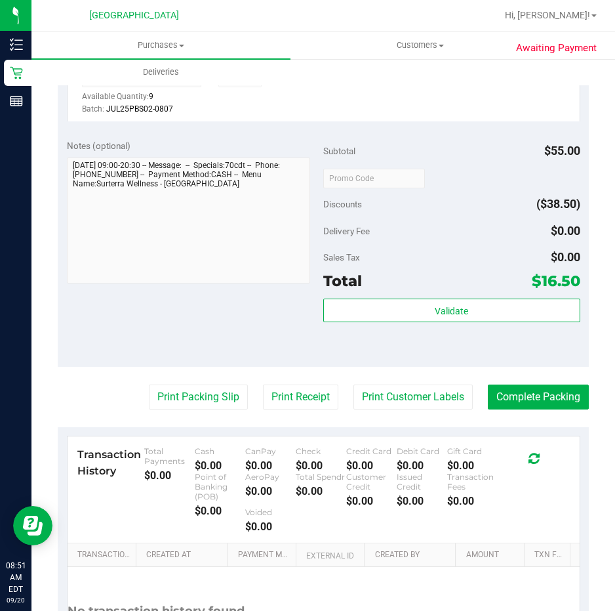
scroll to position [393, 0]
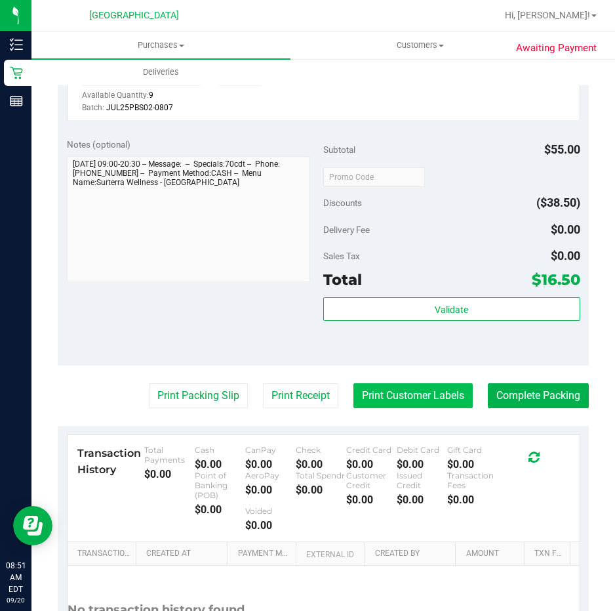
click at [398, 407] on button "Print Customer Labels" at bounding box center [412, 395] width 119 height 25
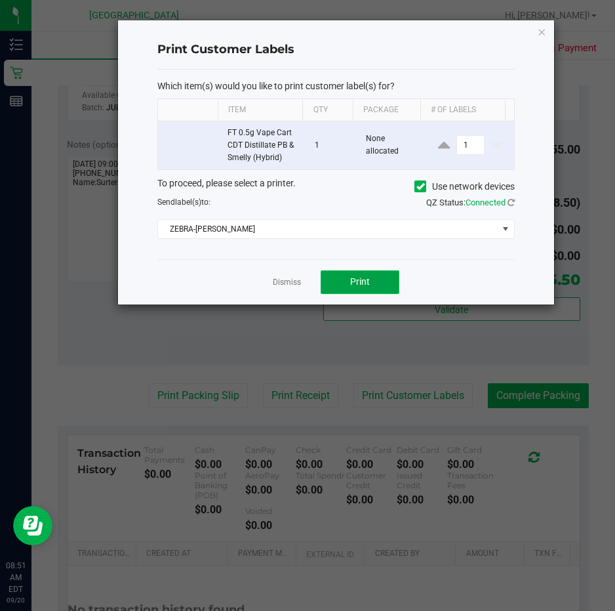
click at [369, 289] on button "Print" at bounding box center [360, 282] width 79 height 24
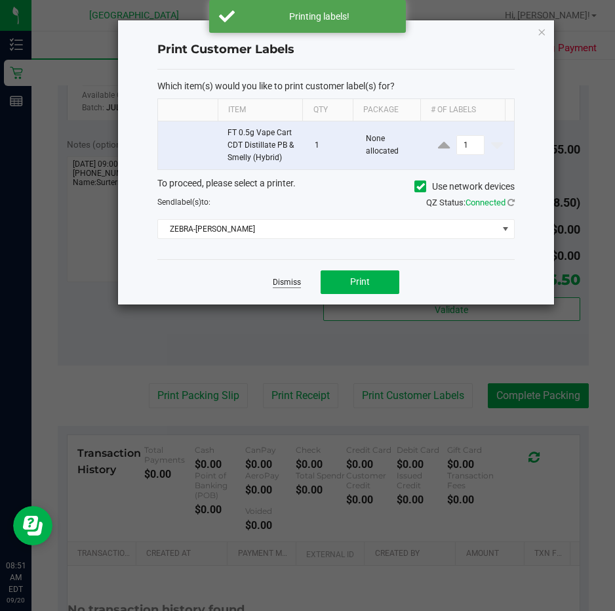
click at [290, 287] on link "Dismiss" at bounding box center [287, 282] width 28 height 11
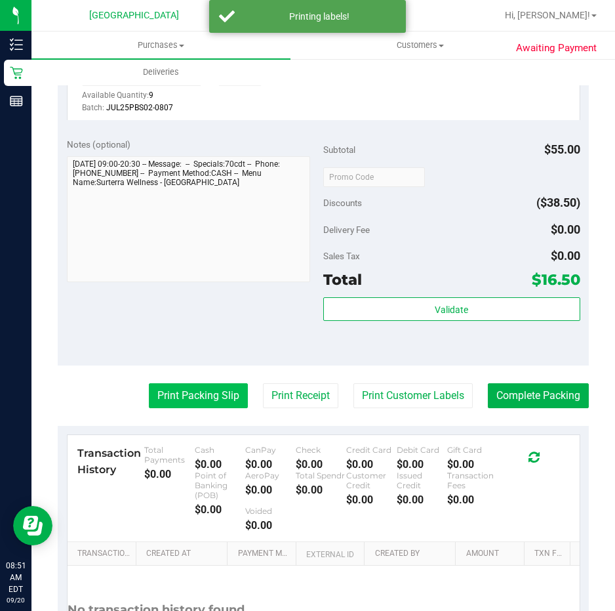
click at [174, 403] on button "Print Packing Slip" at bounding box center [198, 395] width 99 height 25
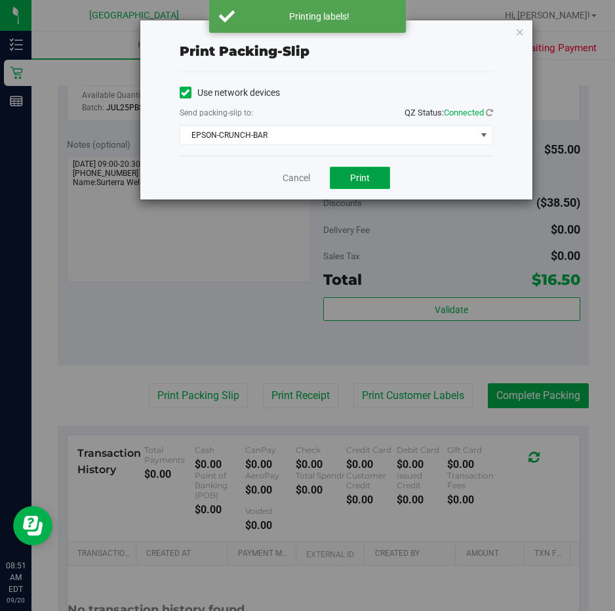
click at [353, 175] on span "Print" at bounding box center [360, 177] width 20 height 10
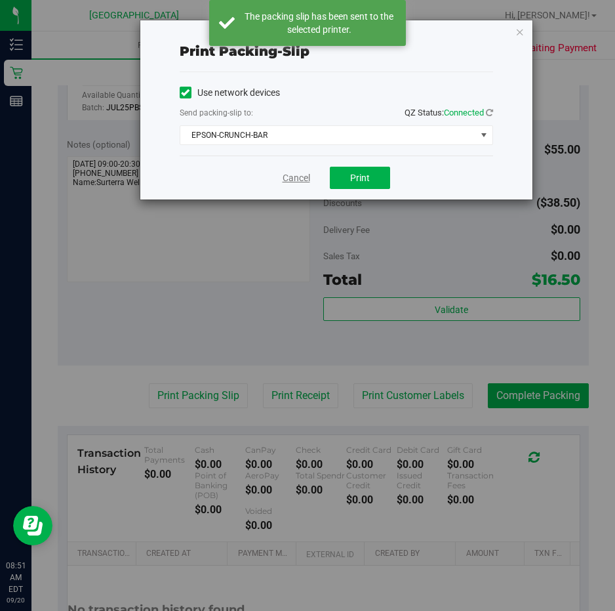
click at [296, 175] on link "Cancel" at bounding box center [297, 178] width 28 height 14
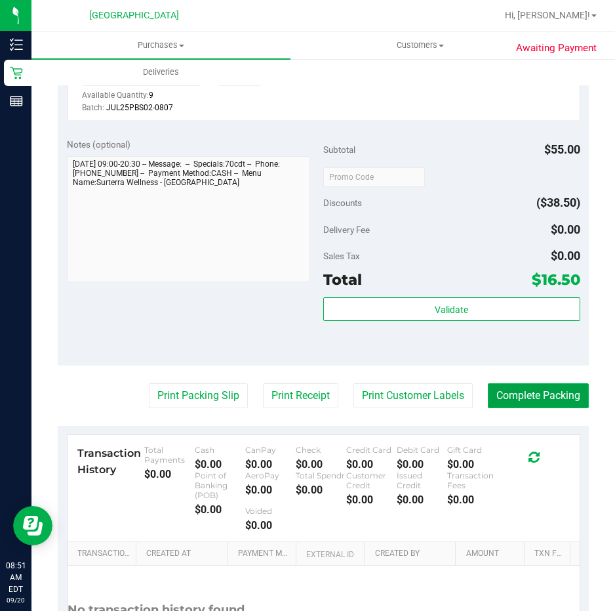
click at [525, 403] on button "Complete Packing" at bounding box center [538, 395] width 101 height 25
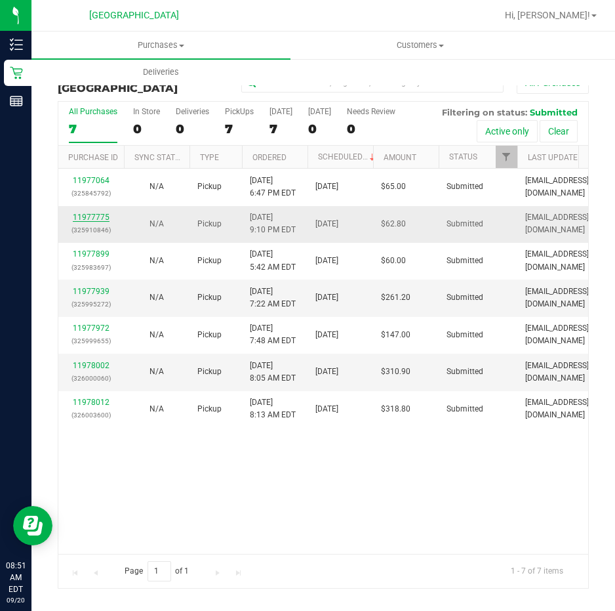
click at [93, 216] on link "11977775" at bounding box center [91, 216] width 37 height 9
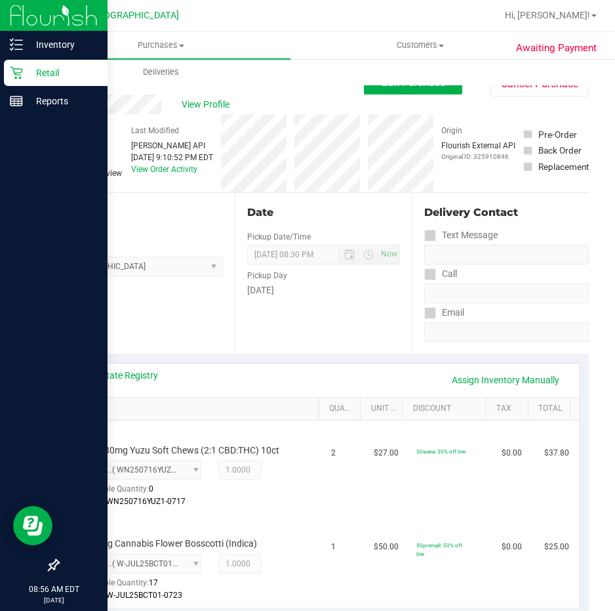
click at [58, 77] on p "Retail" at bounding box center [62, 73] width 79 height 16
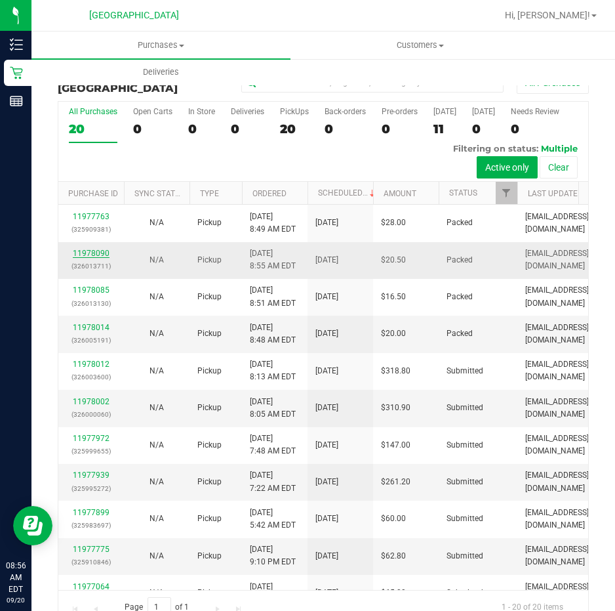
click at [106, 249] on link "11978090" at bounding box center [91, 253] width 37 height 9
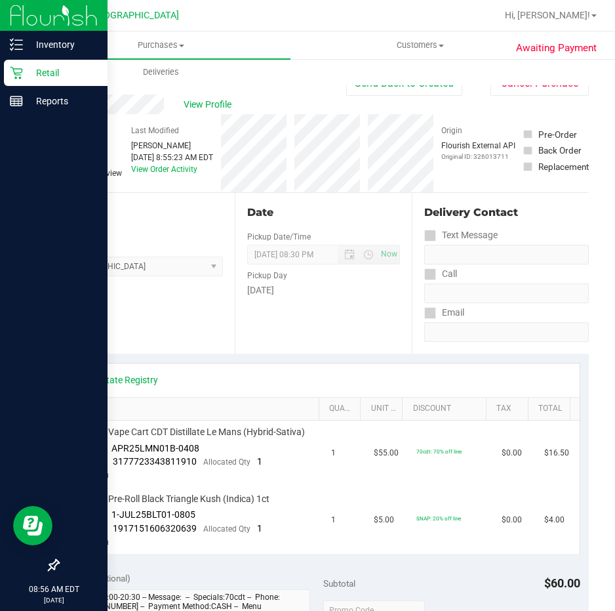
click at [35, 73] on p "Retail" at bounding box center [62, 73] width 79 height 16
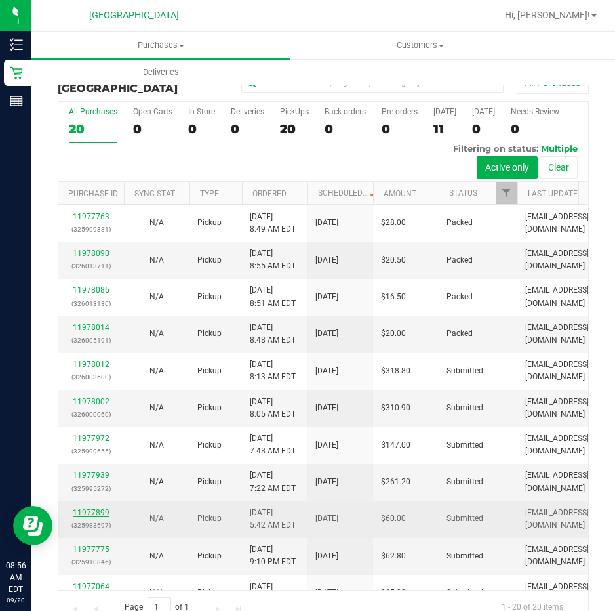
click at [88, 508] on link "11977899" at bounding box center [91, 512] width 37 height 9
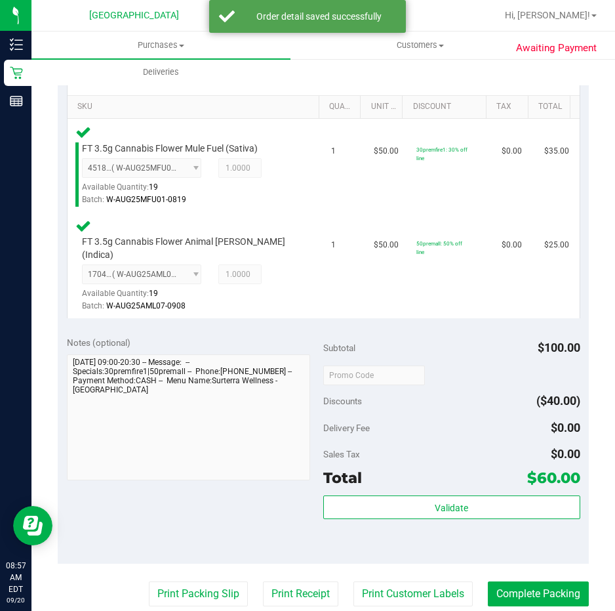
scroll to position [328, 0]
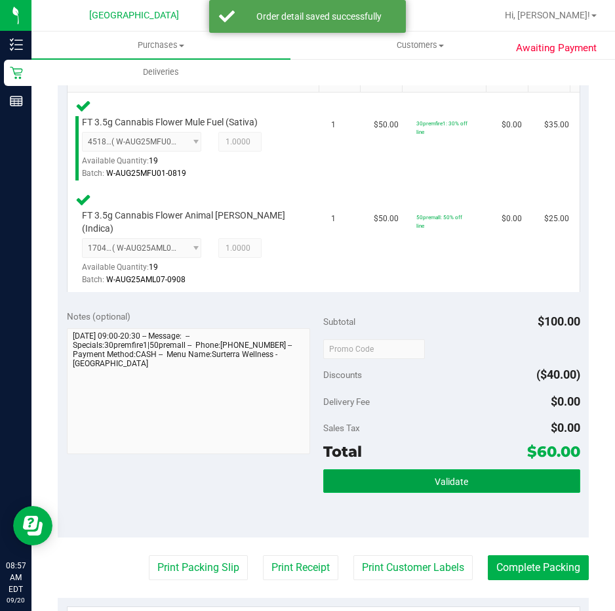
click at [435, 476] on span "Validate" at bounding box center [451, 481] width 33 height 10
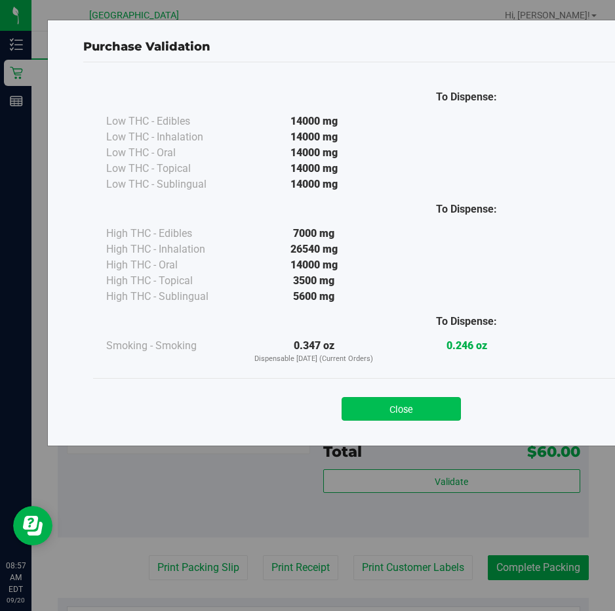
click at [369, 403] on button "Close" at bounding box center [401, 409] width 119 height 24
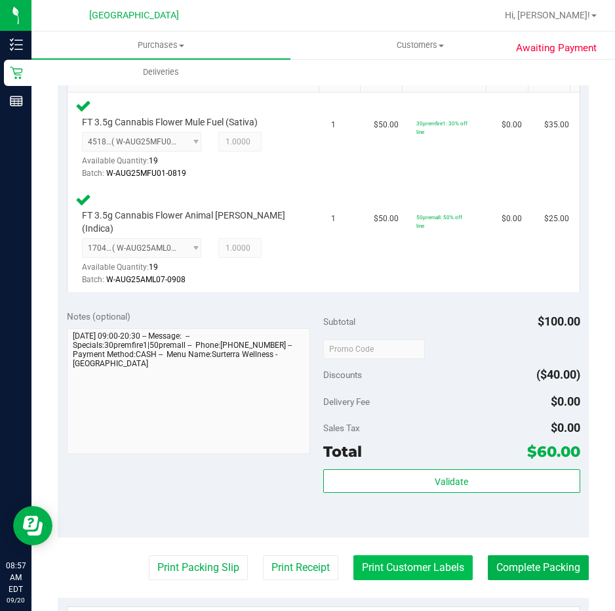
click at [420, 555] on button "Print Customer Labels" at bounding box center [412, 567] width 119 height 25
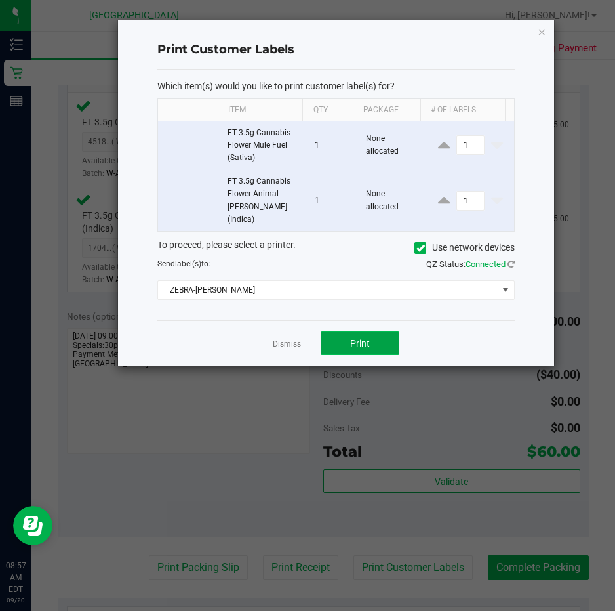
click at [363, 338] on span "Print" at bounding box center [360, 343] width 20 height 10
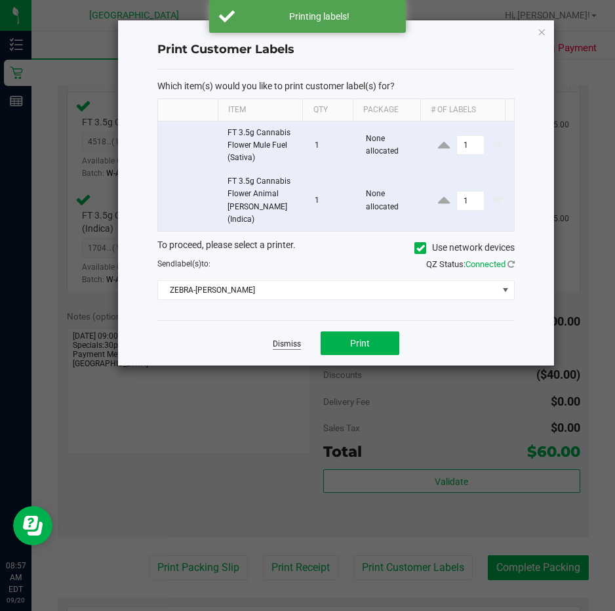
click at [296, 338] on link "Dismiss" at bounding box center [287, 343] width 28 height 11
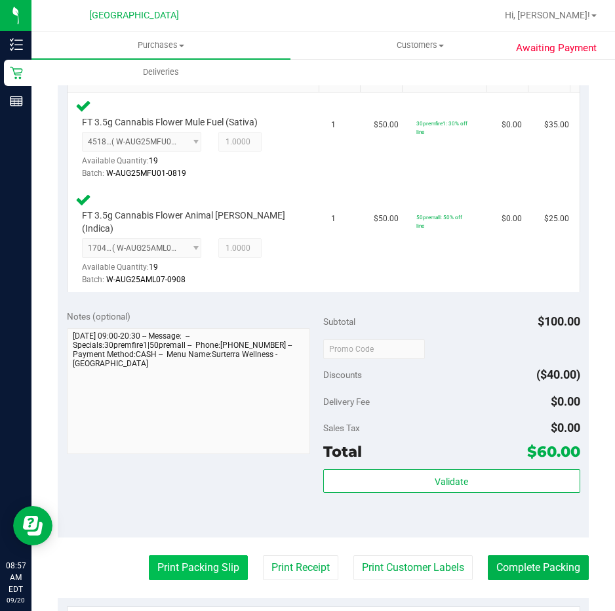
click at [197, 555] on button "Print Packing Slip" at bounding box center [198, 567] width 99 height 25
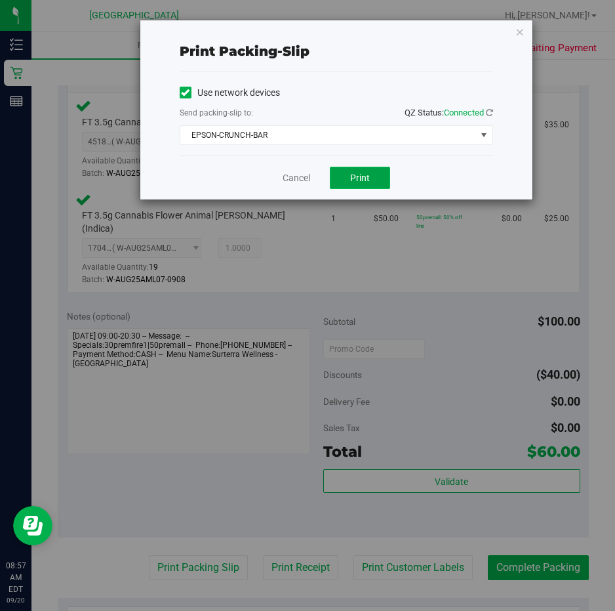
click at [377, 182] on button "Print" at bounding box center [360, 178] width 60 height 22
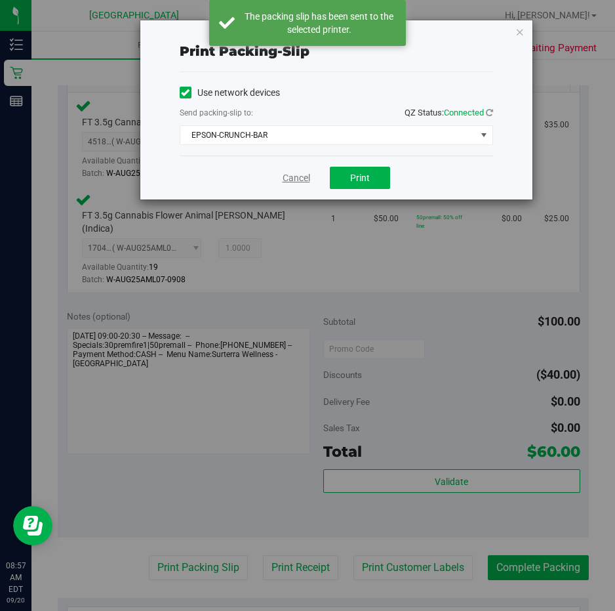
click at [301, 178] on link "Cancel" at bounding box center [297, 178] width 28 height 14
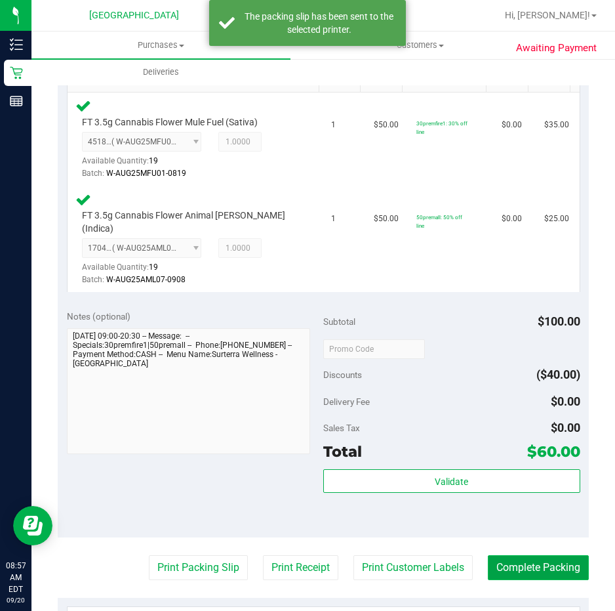
click at [500, 555] on button "Complete Packing" at bounding box center [538, 567] width 101 height 25
